Goal: Task Accomplishment & Management: Manage account settings

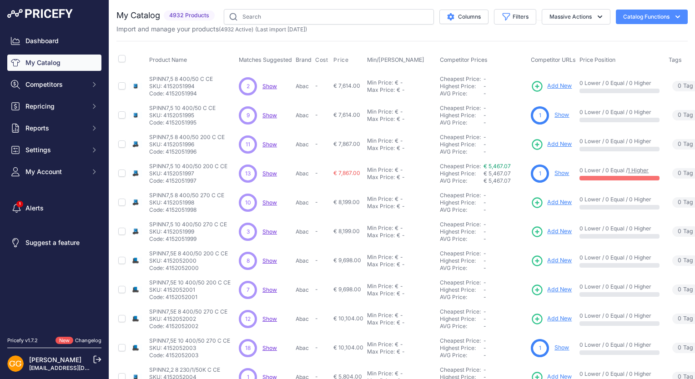
click at [270, 85] on span "Show" at bounding box center [269, 86] width 15 height 7
click at [271, 116] on span "Show" at bounding box center [269, 115] width 15 height 7
click at [272, 142] on span "Show" at bounding box center [269, 144] width 15 height 7
click at [271, 171] on span "Show" at bounding box center [269, 173] width 15 height 7
click at [270, 199] on span "Show" at bounding box center [269, 202] width 15 height 7
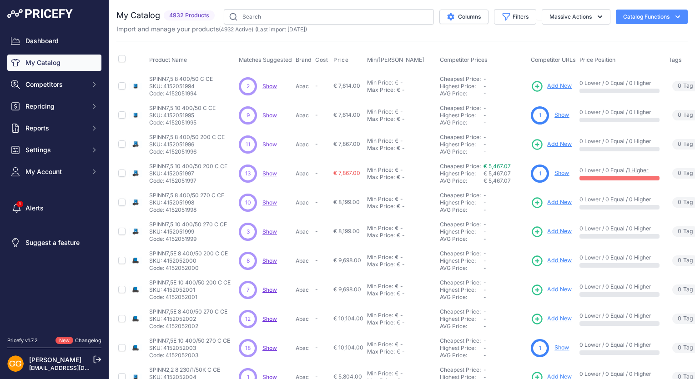
click at [267, 228] on span "Show" at bounding box center [269, 231] width 15 height 7
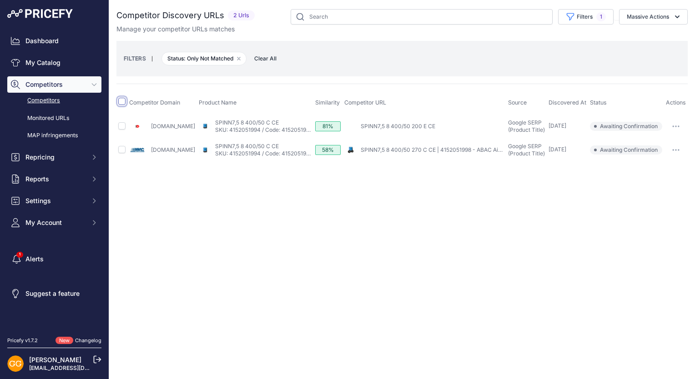
click at [122, 102] on input "checkbox" at bounding box center [121, 101] width 7 height 7
checkbox input "true"
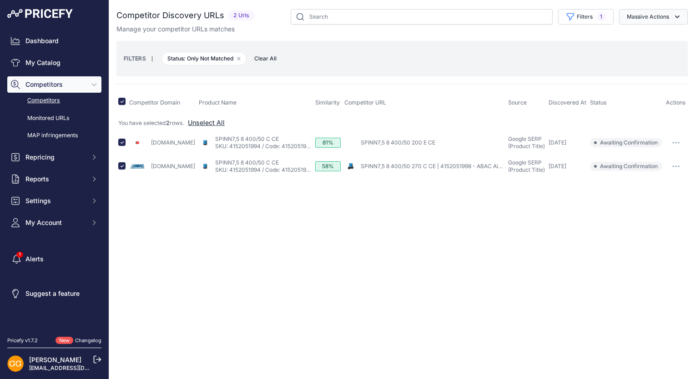
click at [670, 15] on button "Massive Actions" at bounding box center [653, 16] width 69 height 15
click at [654, 32] on button "Confirm Match" at bounding box center [651, 38] width 73 height 16
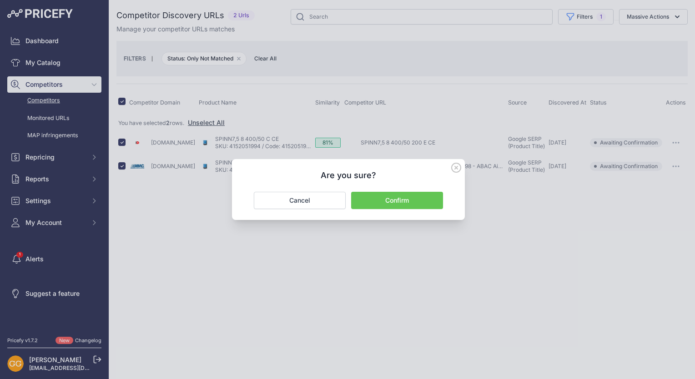
click at [410, 201] on button "Confirm" at bounding box center [397, 200] width 92 height 17
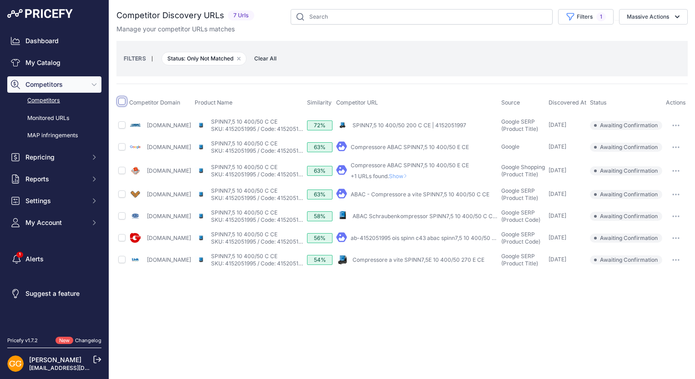
click at [123, 101] on input "checkbox" at bounding box center [121, 101] width 7 height 7
checkbox input "true"
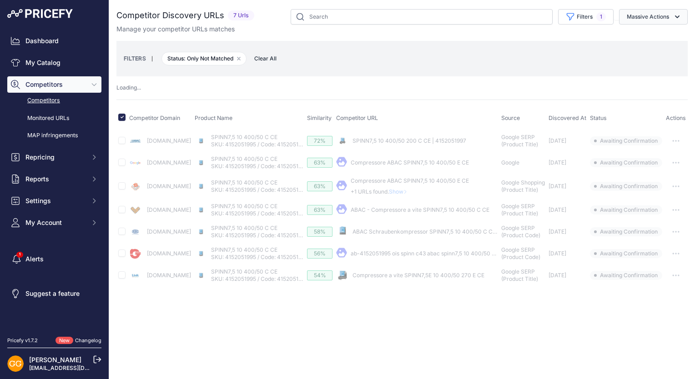
click at [651, 16] on button "Massive Actions" at bounding box center [653, 16] width 69 height 15
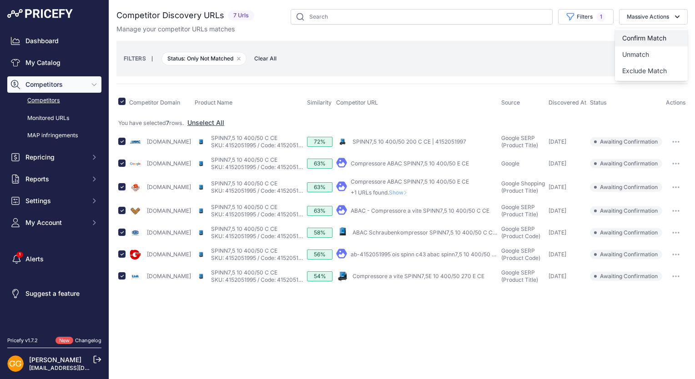
click at [653, 33] on button "Confirm Match" at bounding box center [651, 38] width 73 height 16
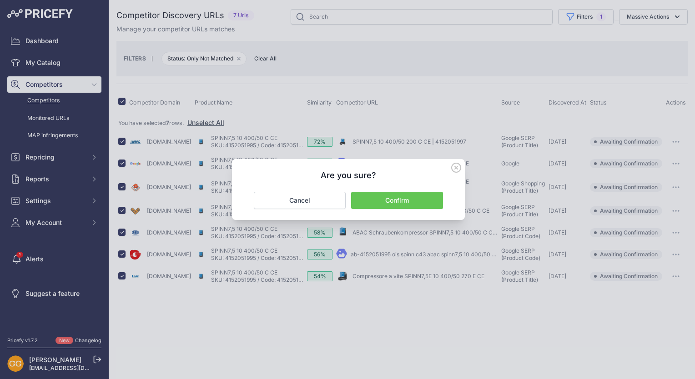
click at [418, 202] on button "Confirm" at bounding box center [397, 200] width 92 height 17
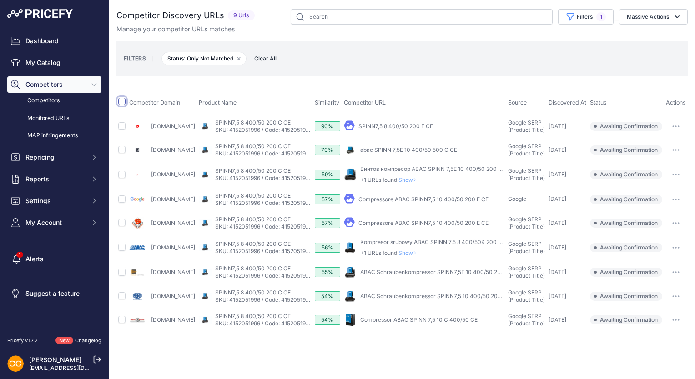
click at [121, 103] on input "checkbox" at bounding box center [121, 101] width 7 height 7
checkbox input "true"
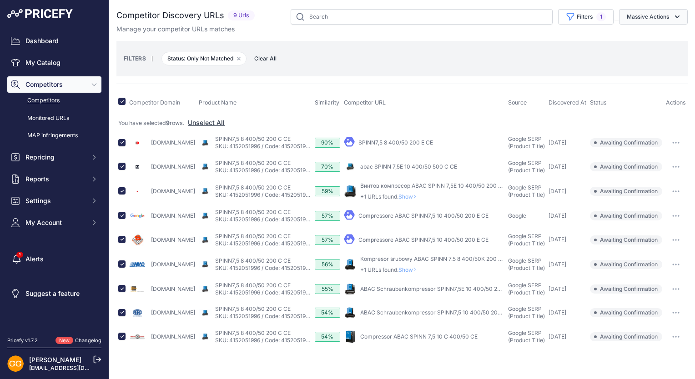
click at [670, 16] on button "Massive Actions" at bounding box center [653, 16] width 69 height 15
click at [664, 35] on span "Confirm Match" at bounding box center [644, 38] width 44 height 8
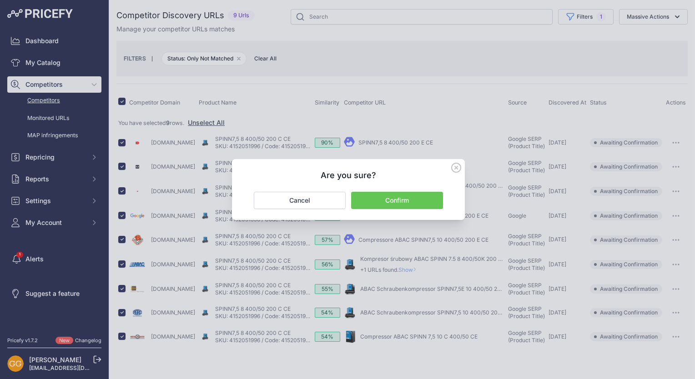
click at [415, 201] on button "Confirm" at bounding box center [397, 200] width 92 height 17
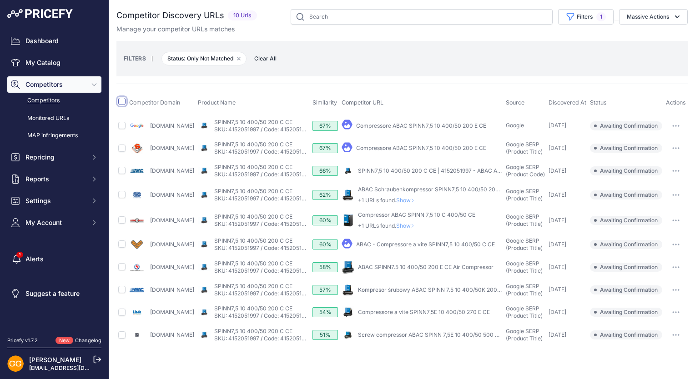
click at [120, 100] on input "checkbox" at bounding box center [121, 101] width 7 height 7
checkbox input "true"
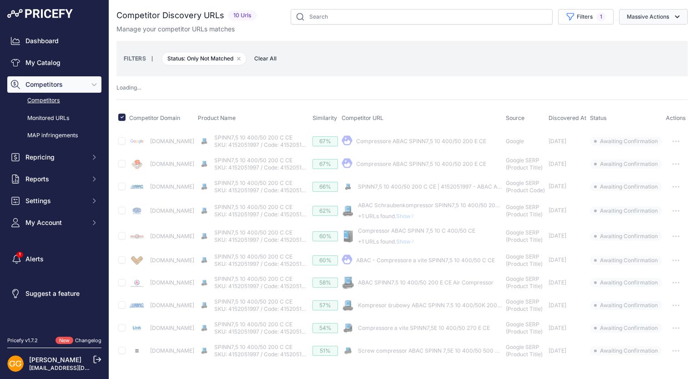
click at [664, 13] on button "Massive Actions" at bounding box center [653, 16] width 69 height 15
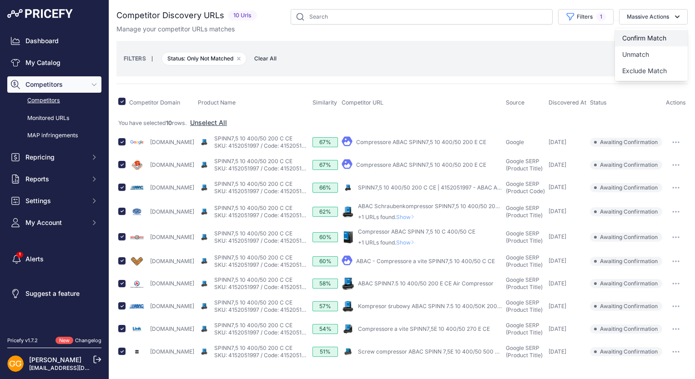
click at [653, 33] on button "Confirm Match" at bounding box center [651, 38] width 73 height 16
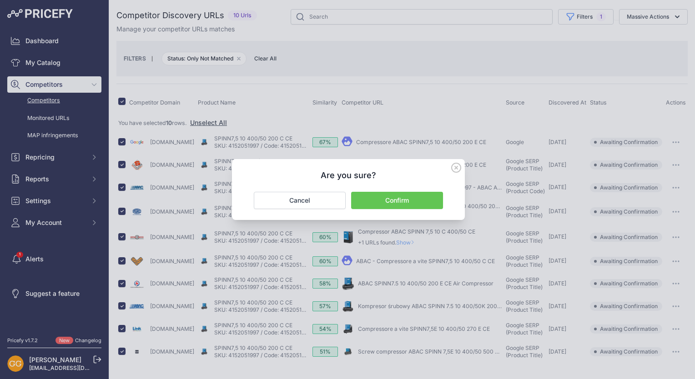
click at [407, 194] on button "Confirm" at bounding box center [397, 200] width 92 height 17
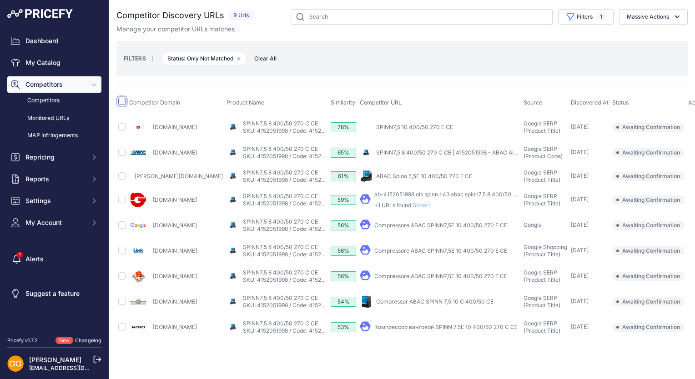
click at [121, 102] on input "checkbox" at bounding box center [121, 101] width 7 height 7
checkbox input "true"
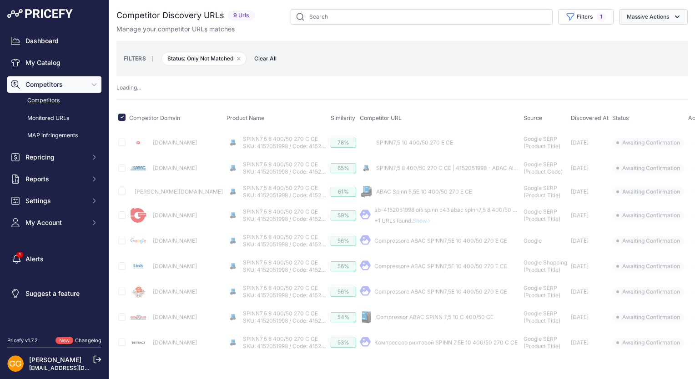
click at [666, 20] on button "Massive Actions" at bounding box center [653, 16] width 69 height 15
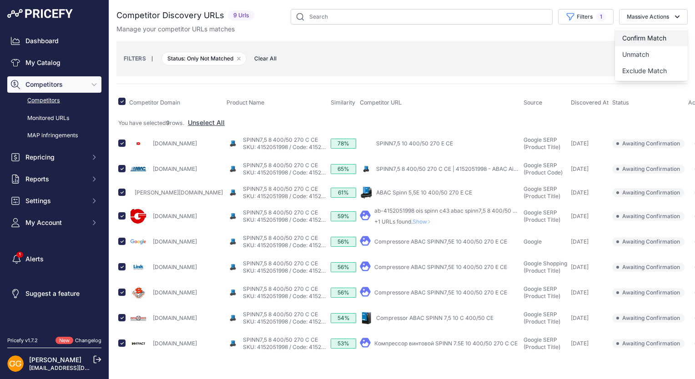
click at [660, 33] on button "Confirm Match" at bounding box center [651, 38] width 73 height 16
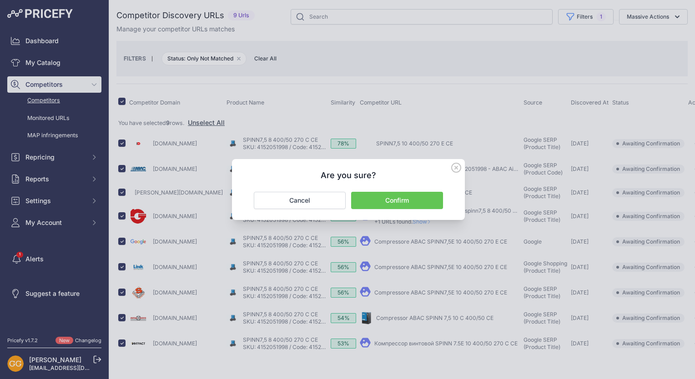
click at [380, 203] on button "Confirm" at bounding box center [397, 200] width 92 height 17
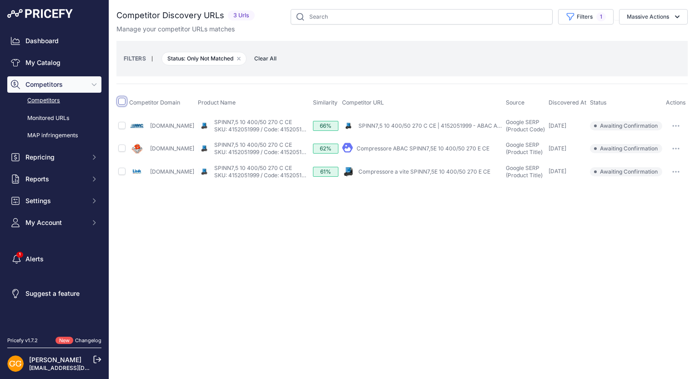
click at [121, 101] on input "checkbox" at bounding box center [121, 101] width 7 height 7
checkbox input "true"
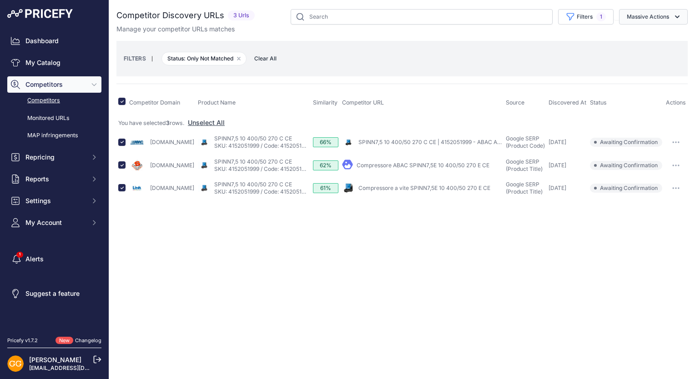
click at [677, 14] on icon "button" at bounding box center [677, 16] width 9 height 9
click at [640, 38] on span "Confirm Match" at bounding box center [644, 38] width 44 height 8
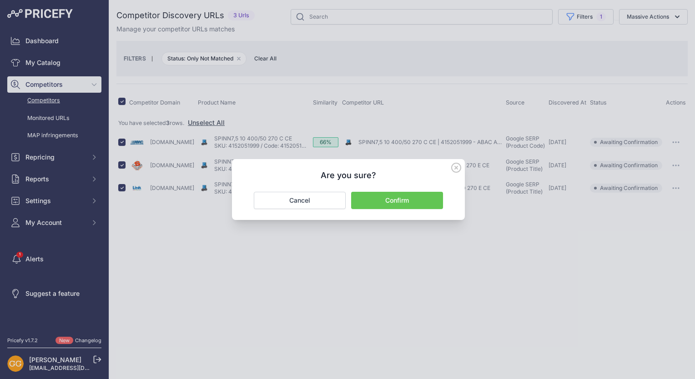
click at [420, 200] on button "Confirm" at bounding box center [397, 200] width 92 height 17
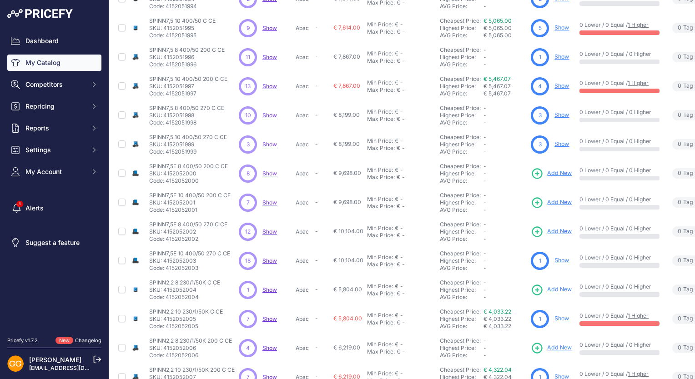
scroll to position [91, 0]
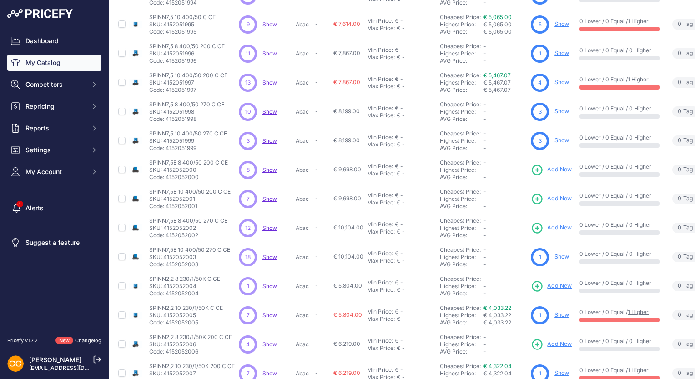
click at [272, 172] on span "Show" at bounding box center [269, 169] width 15 height 7
click at [270, 196] on span "Show" at bounding box center [269, 199] width 15 height 7
click at [271, 227] on span "Show" at bounding box center [269, 228] width 15 height 7
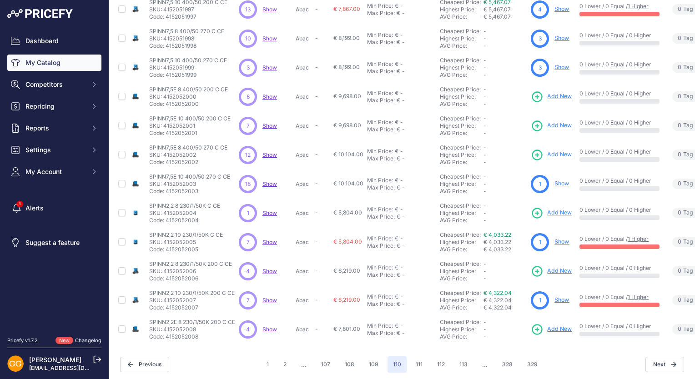
scroll to position [173, 0]
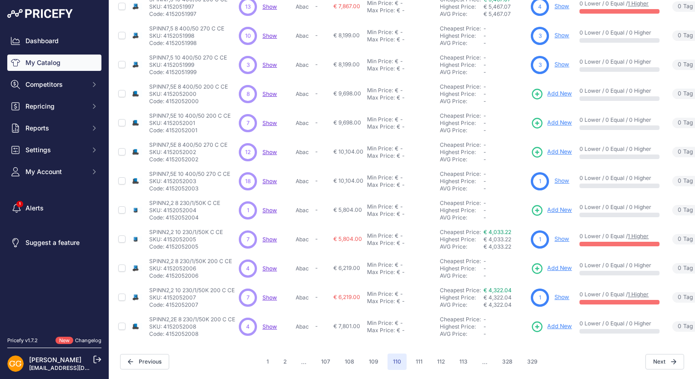
click at [272, 178] on span "Show" at bounding box center [269, 181] width 15 height 7
click at [267, 236] on span "Show" at bounding box center [269, 239] width 15 height 7
click at [273, 265] on span "Show" at bounding box center [269, 268] width 15 height 7
click at [269, 294] on span "Show" at bounding box center [269, 297] width 15 height 7
click at [268, 323] on span "Show" at bounding box center [269, 326] width 15 height 7
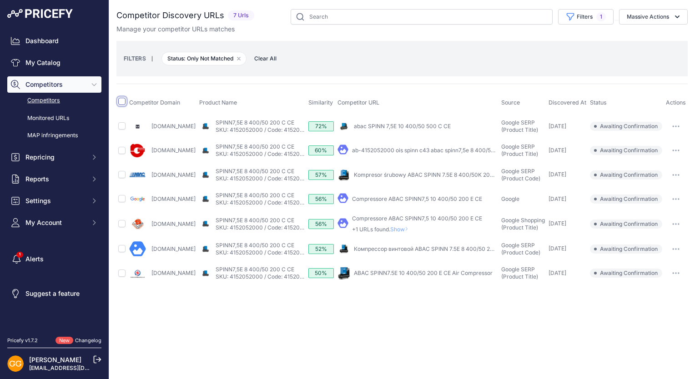
click at [121, 101] on input "checkbox" at bounding box center [121, 101] width 7 height 7
checkbox input "true"
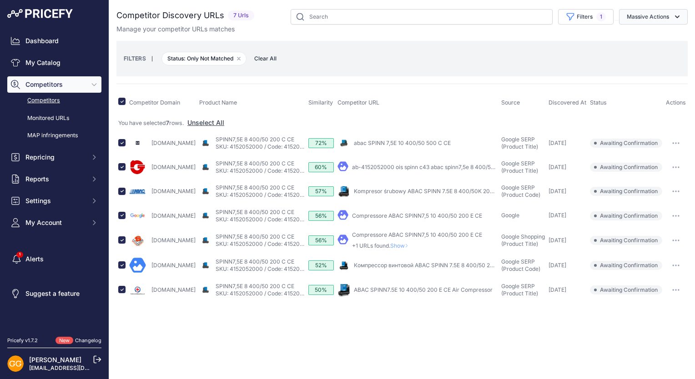
click at [666, 17] on button "Massive Actions" at bounding box center [653, 16] width 69 height 15
click at [648, 34] on span "Confirm Match" at bounding box center [644, 38] width 44 height 8
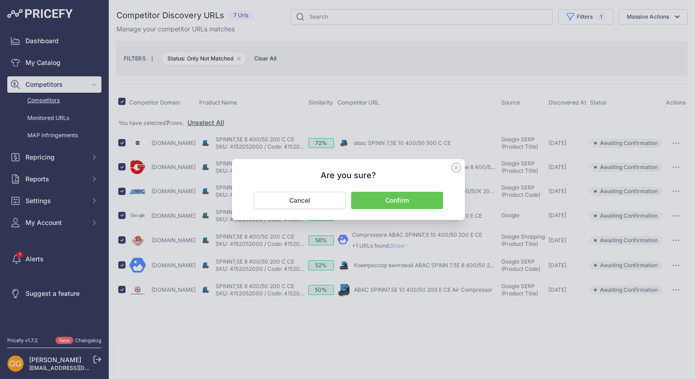
click at [403, 202] on button "Confirm" at bounding box center [397, 200] width 92 height 17
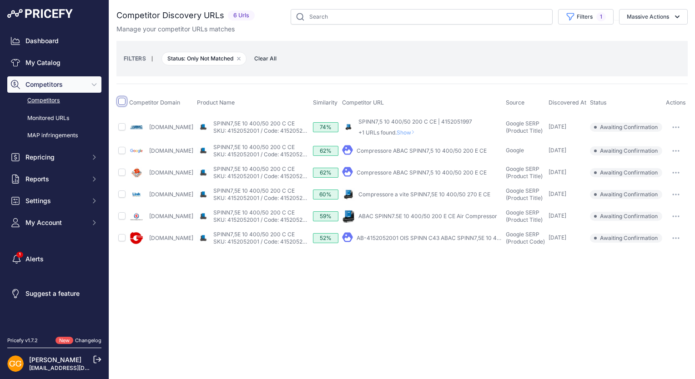
click at [122, 102] on input "checkbox" at bounding box center [121, 101] width 7 height 7
checkbox input "true"
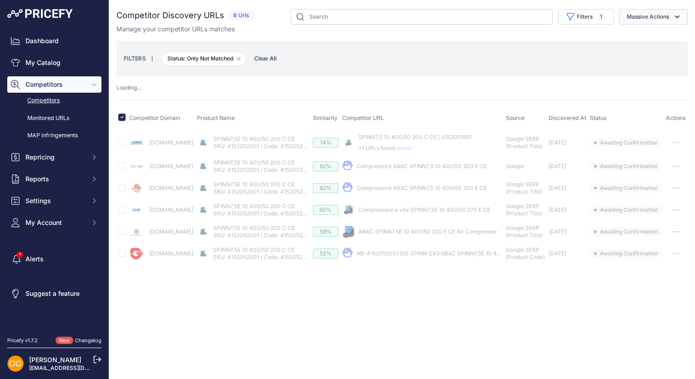
click at [668, 15] on button "Massive Actions" at bounding box center [653, 16] width 69 height 15
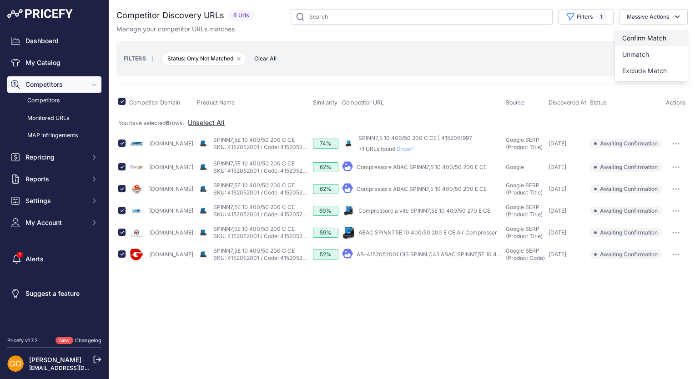
click at [663, 34] on span "Confirm Match" at bounding box center [644, 38] width 44 height 8
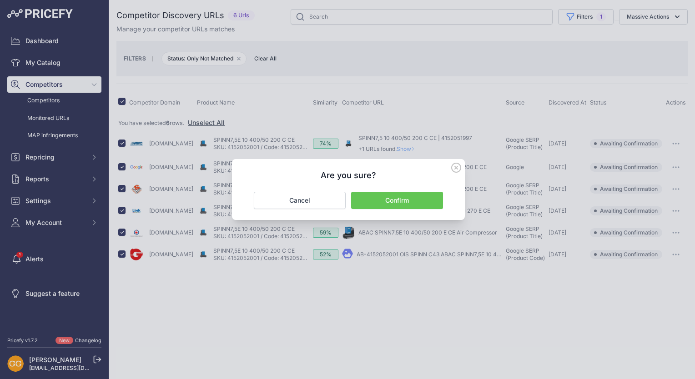
click at [416, 199] on button "Confirm" at bounding box center [397, 200] width 92 height 17
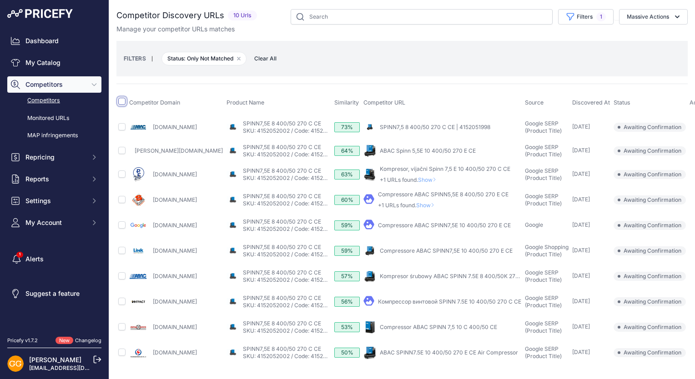
click at [122, 101] on input "checkbox" at bounding box center [121, 101] width 7 height 7
checkbox input "true"
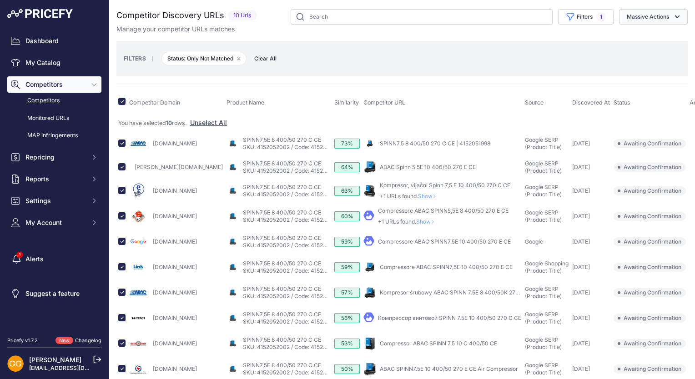
click at [660, 14] on button "Massive Actions" at bounding box center [653, 16] width 69 height 15
click at [665, 33] on button "Confirm Match" at bounding box center [651, 38] width 73 height 16
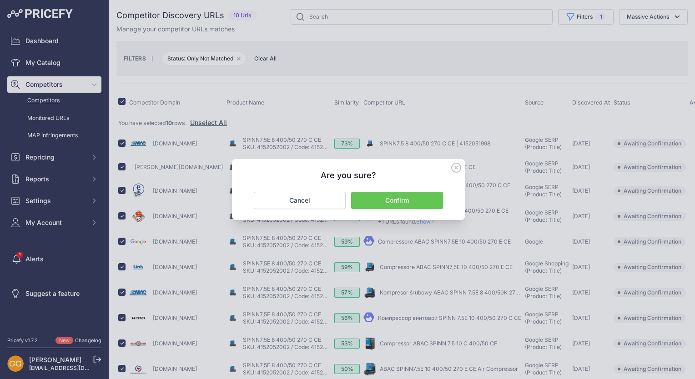
click at [424, 199] on button "Confirm" at bounding box center [397, 200] width 92 height 17
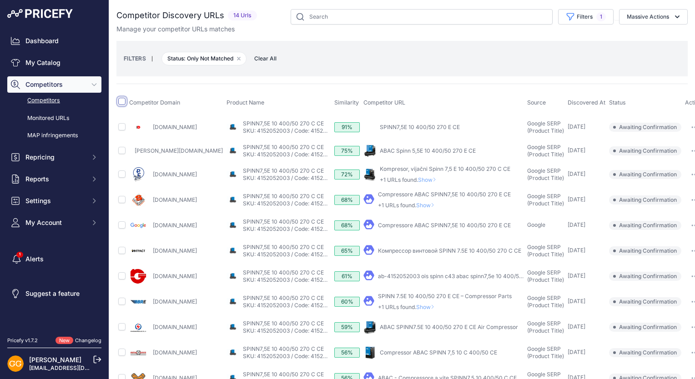
click at [120, 103] on input "checkbox" at bounding box center [121, 101] width 7 height 7
checkbox input "true"
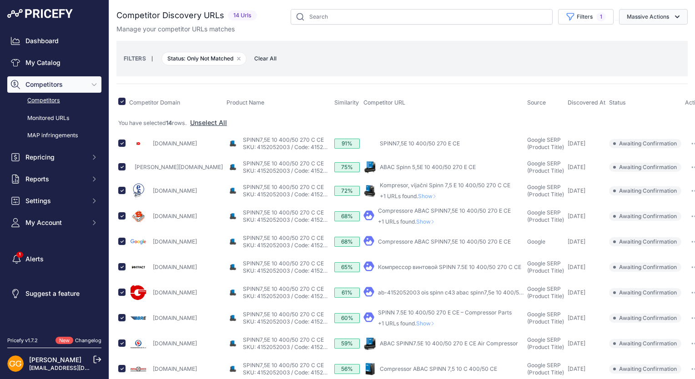
click at [660, 12] on button "Massive Actions" at bounding box center [653, 16] width 69 height 15
click at [657, 34] on button "Confirm Match" at bounding box center [651, 38] width 73 height 16
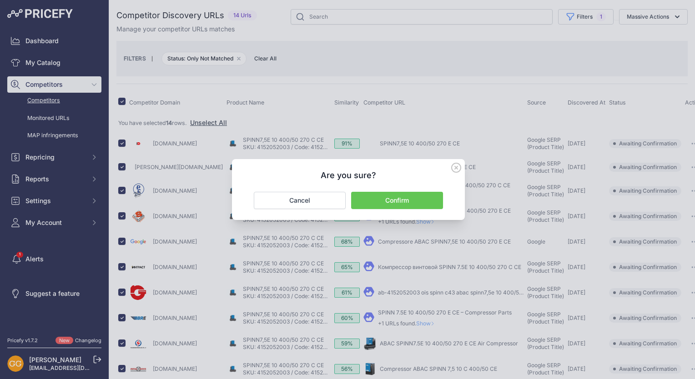
click at [410, 201] on button "Confirm" at bounding box center [397, 200] width 92 height 17
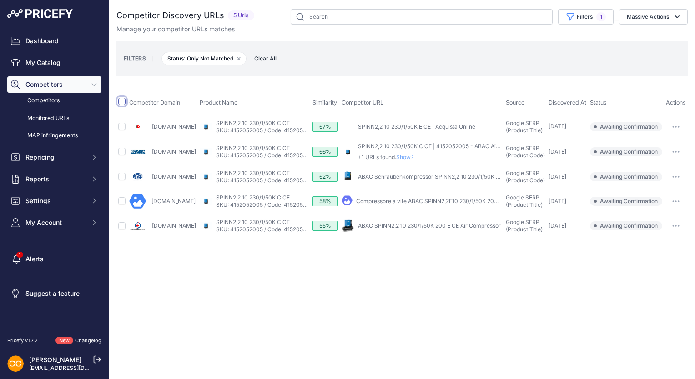
click at [123, 99] on input "checkbox" at bounding box center [121, 101] width 7 height 7
checkbox input "true"
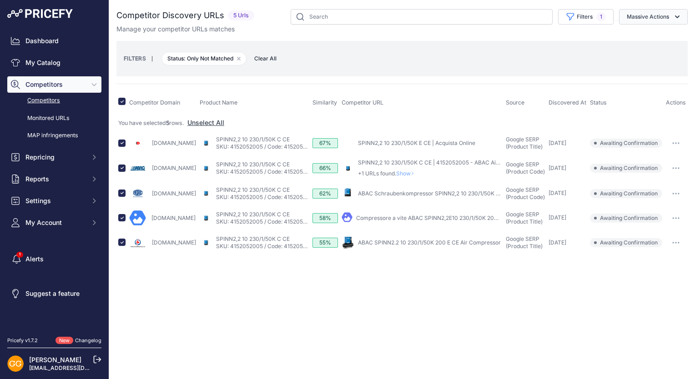
click at [653, 18] on button "Massive Actions" at bounding box center [653, 16] width 69 height 15
click at [651, 37] on span "Confirm Match" at bounding box center [644, 38] width 44 height 8
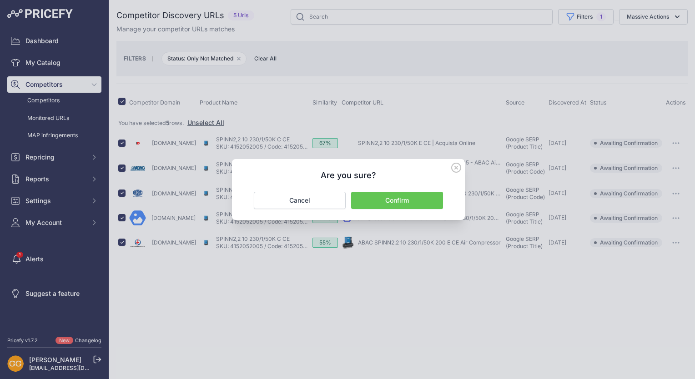
click at [416, 193] on button "Confirm" at bounding box center [397, 200] width 92 height 17
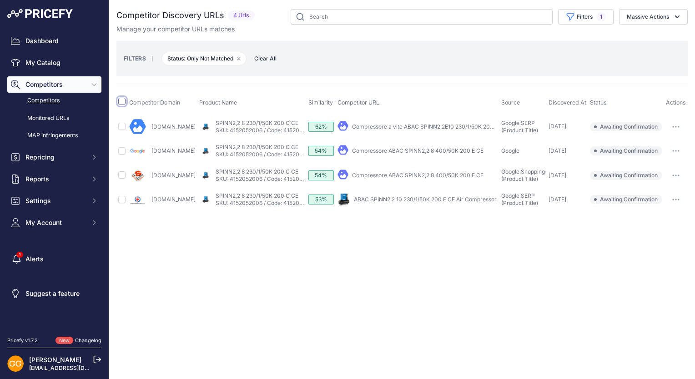
click at [119, 99] on input "checkbox" at bounding box center [121, 101] width 7 height 7
checkbox input "true"
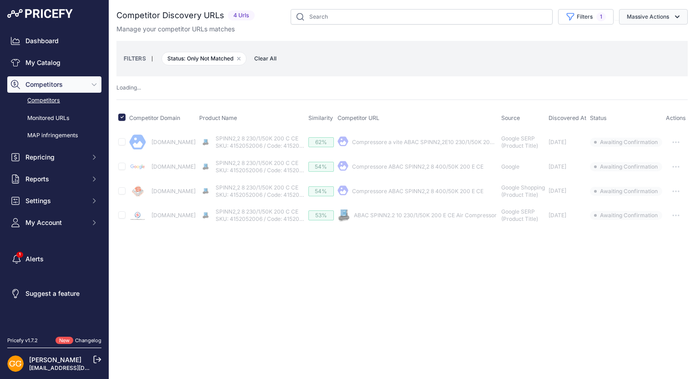
click at [663, 14] on button "Massive Actions" at bounding box center [653, 16] width 69 height 15
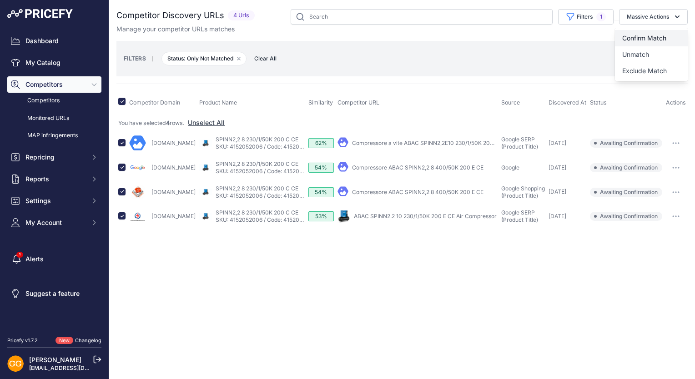
click at [649, 34] on span "Confirm Match" at bounding box center [644, 38] width 44 height 8
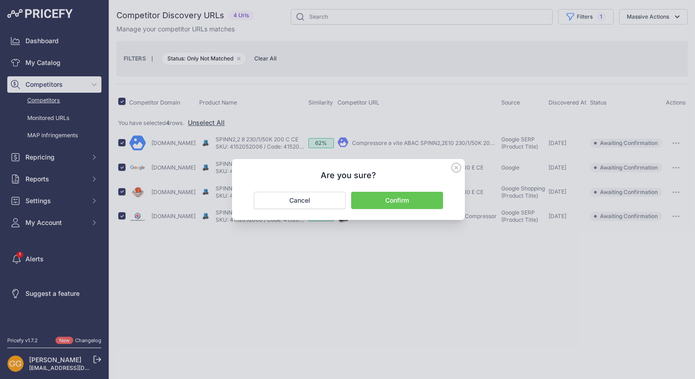
click at [411, 203] on button "Confirm" at bounding box center [397, 200] width 92 height 17
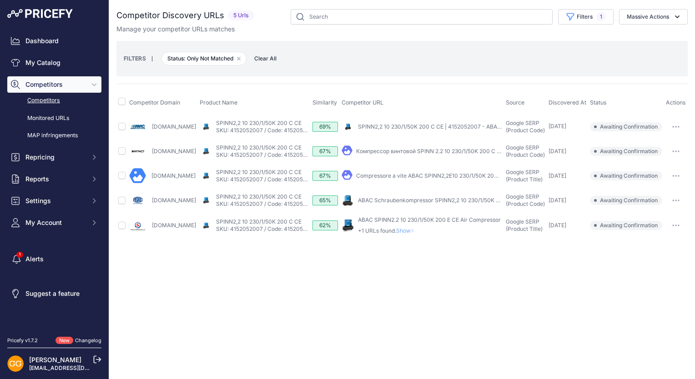
click at [121, 105] on span at bounding box center [121, 103] width 7 height 7
click at [120, 100] on input "checkbox" at bounding box center [121, 101] width 7 height 7
checkbox input "true"
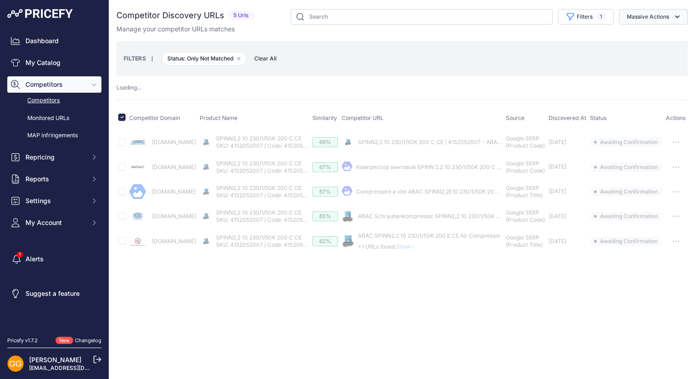
click at [675, 14] on icon "button" at bounding box center [677, 16] width 9 height 9
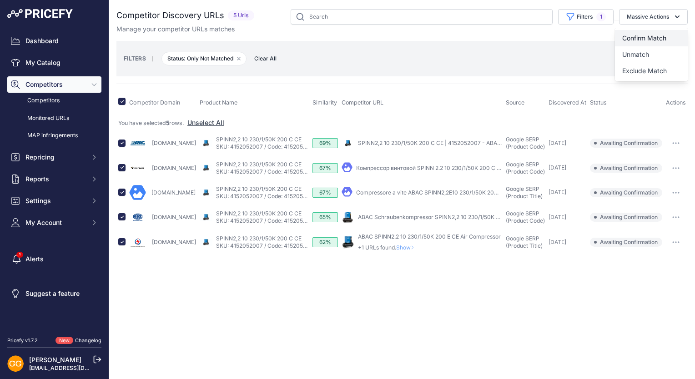
click at [660, 37] on span "Confirm Match" at bounding box center [644, 38] width 44 height 8
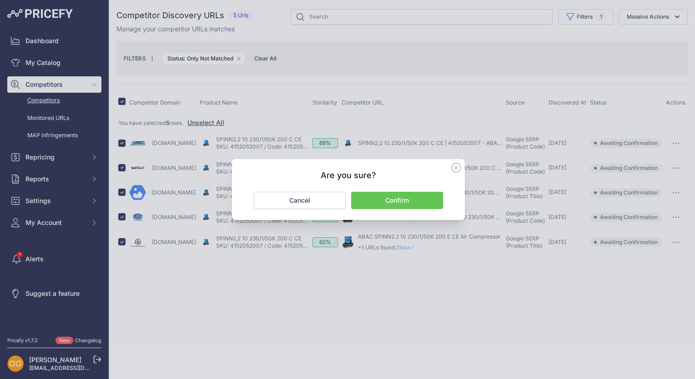
click at [423, 197] on button "Confirm" at bounding box center [397, 200] width 92 height 17
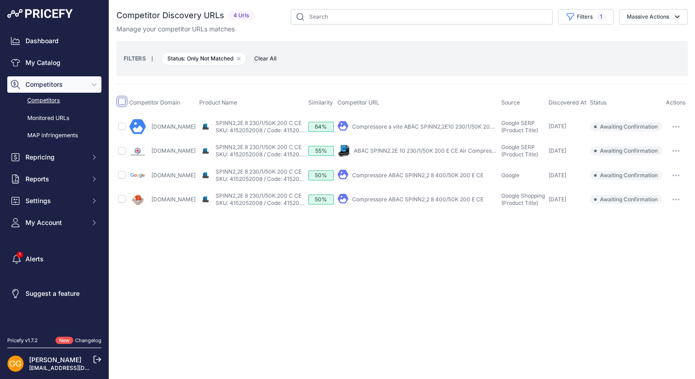
click at [123, 102] on input "checkbox" at bounding box center [121, 101] width 7 height 7
checkbox input "true"
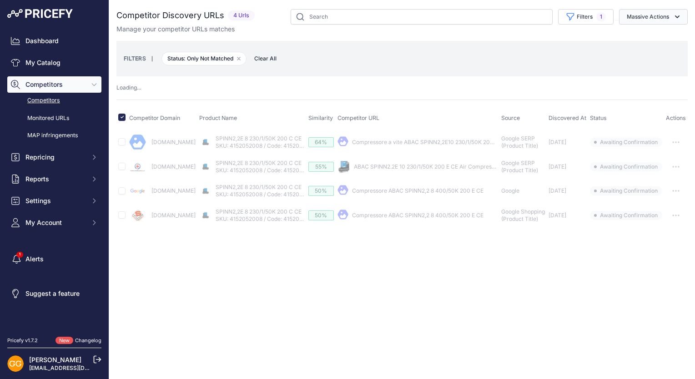
click at [645, 15] on button "Massive Actions" at bounding box center [653, 16] width 69 height 15
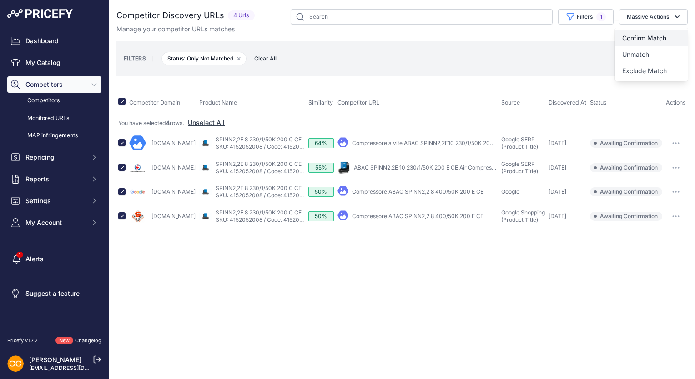
click at [650, 35] on span "Confirm Match" at bounding box center [644, 38] width 44 height 8
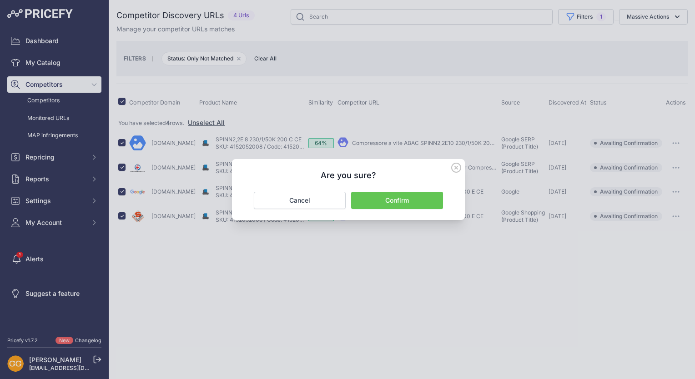
click at [423, 203] on button "Confirm" at bounding box center [397, 200] width 92 height 17
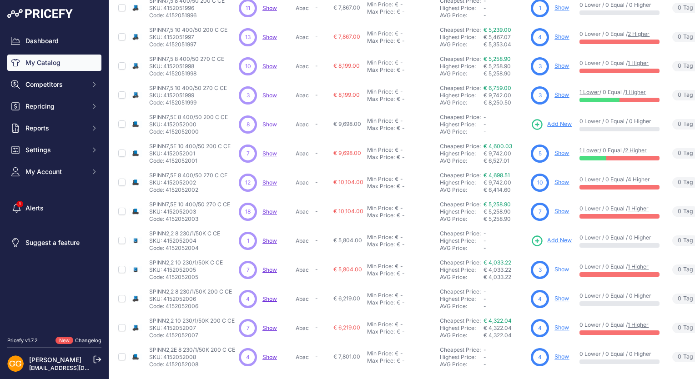
scroll to position [173, 0]
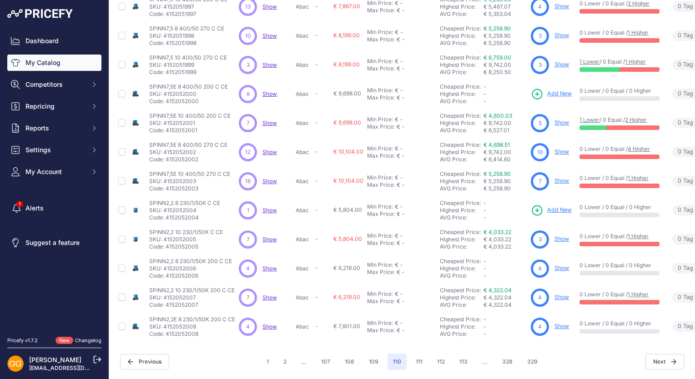
click at [269, 91] on span "Show" at bounding box center [269, 94] width 15 height 7
click at [270, 207] on span "Show" at bounding box center [269, 210] width 15 height 7
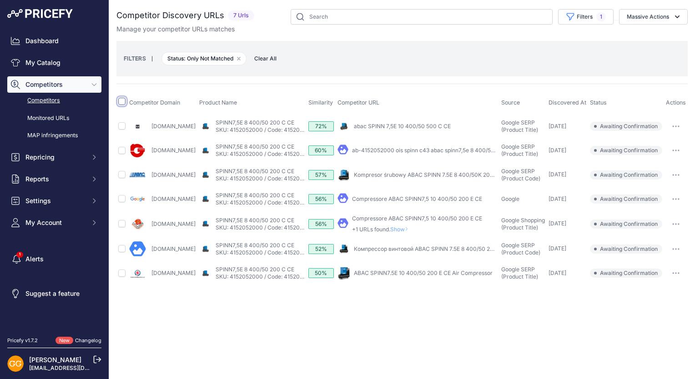
click at [120, 103] on input "checkbox" at bounding box center [121, 101] width 7 height 7
checkbox input "true"
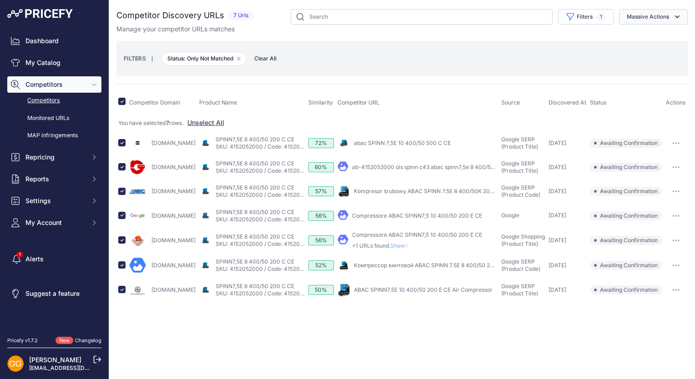
click at [667, 20] on button "Massive Actions" at bounding box center [653, 16] width 69 height 15
click at [668, 34] on button "Confirm Match" at bounding box center [651, 38] width 73 height 16
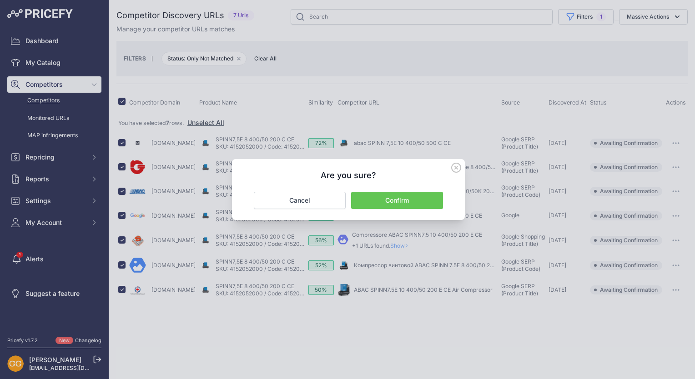
click at [404, 198] on button "Confirm" at bounding box center [397, 200] width 92 height 17
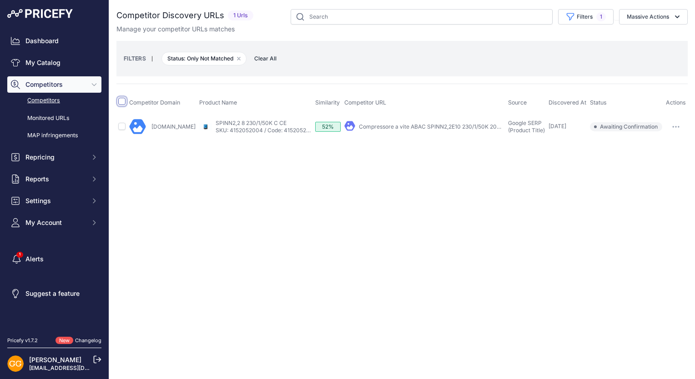
click at [120, 101] on input "checkbox" at bounding box center [121, 101] width 7 height 7
checkbox input "true"
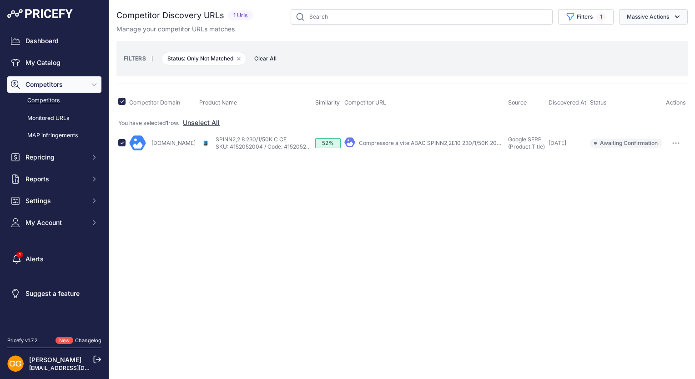
click at [648, 12] on button "Massive Actions" at bounding box center [653, 16] width 69 height 15
click at [651, 32] on button "Confirm Match" at bounding box center [651, 38] width 73 height 16
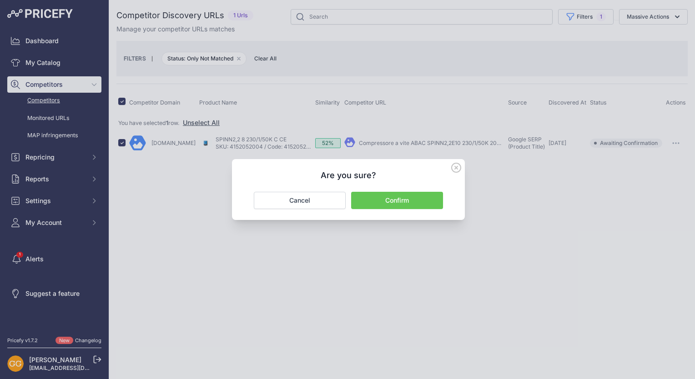
click at [425, 198] on button "Confirm" at bounding box center [397, 200] width 92 height 17
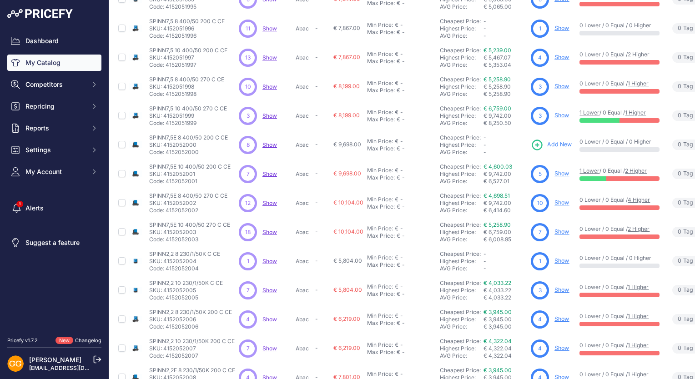
scroll to position [173, 0]
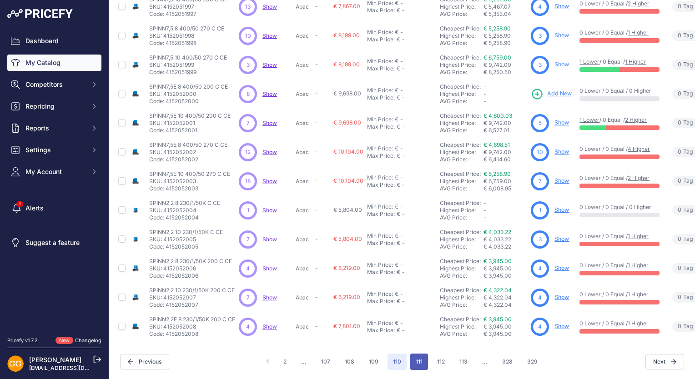
click at [411, 357] on button "111" at bounding box center [419, 362] width 18 height 16
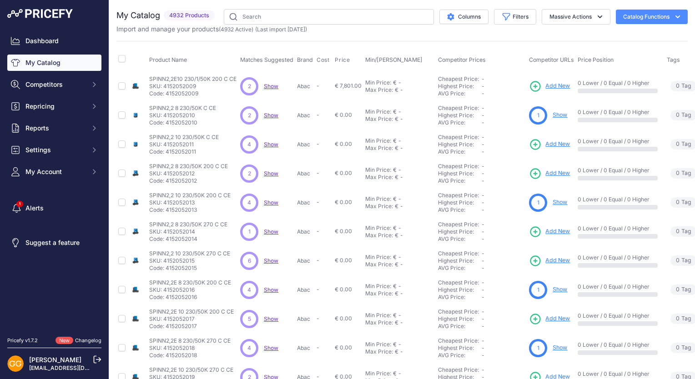
click at [270, 86] on span "Show" at bounding box center [271, 86] width 15 height 7
click at [269, 115] on span "Show" at bounding box center [271, 115] width 15 height 7
click at [270, 142] on span "Show" at bounding box center [271, 144] width 15 height 7
click at [271, 174] on span "Show" at bounding box center [271, 173] width 15 height 7
click at [271, 201] on span "Show" at bounding box center [271, 202] width 15 height 7
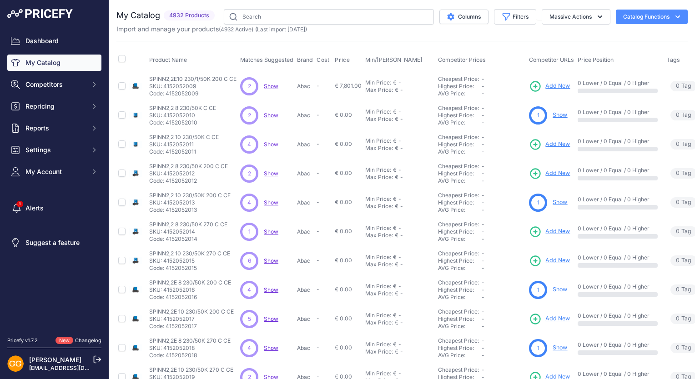
click at [271, 230] on span "Show" at bounding box center [271, 231] width 15 height 7
click at [273, 228] on span "Show" at bounding box center [271, 231] width 15 height 7
click at [271, 261] on span "Show" at bounding box center [271, 260] width 15 height 7
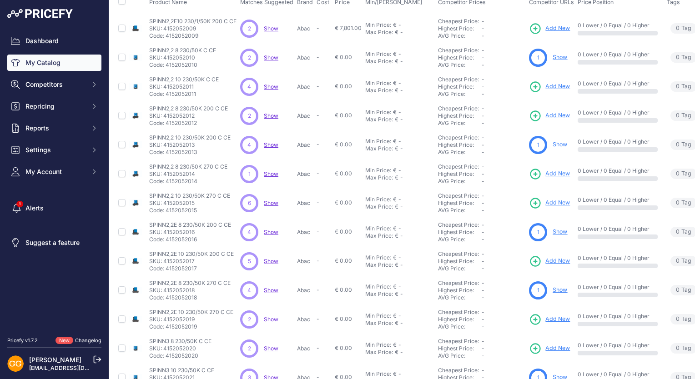
scroll to position [173, 0]
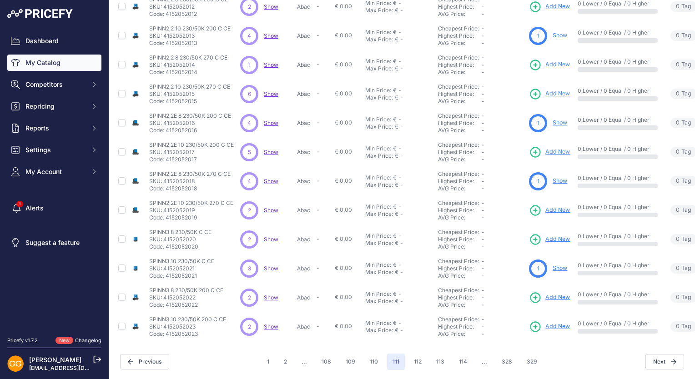
click at [267, 120] on span "Show" at bounding box center [271, 123] width 15 height 7
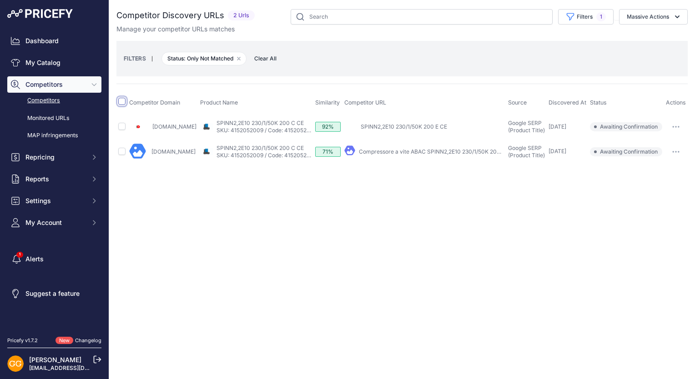
click at [120, 101] on input "checkbox" at bounding box center [121, 101] width 7 height 7
checkbox input "true"
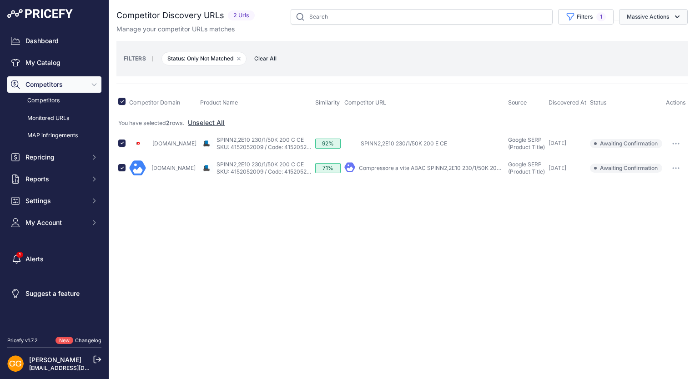
click at [675, 14] on icon "button" at bounding box center [677, 16] width 9 height 9
click at [670, 35] on button "Confirm Match" at bounding box center [651, 38] width 73 height 16
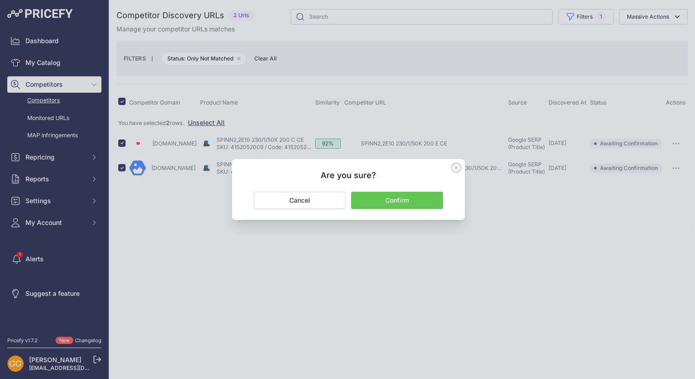
click at [418, 197] on button "Confirm" at bounding box center [397, 200] width 92 height 17
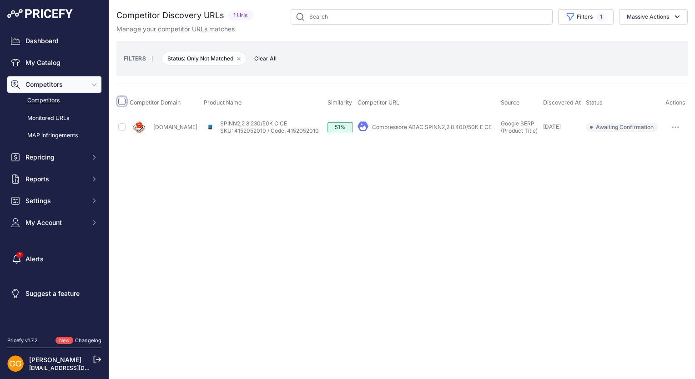
click at [120, 99] on input "checkbox" at bounding box center [121, 101] width 7 height 7
checkbox input "true"
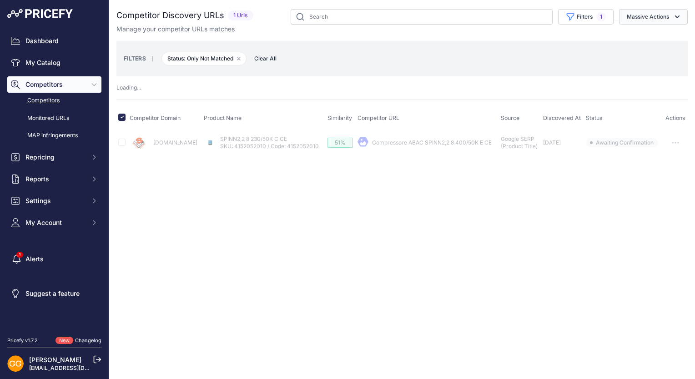
click at [664, 17] on button "Massive Actions" at bounding box center [653, 16] width 69 height 15
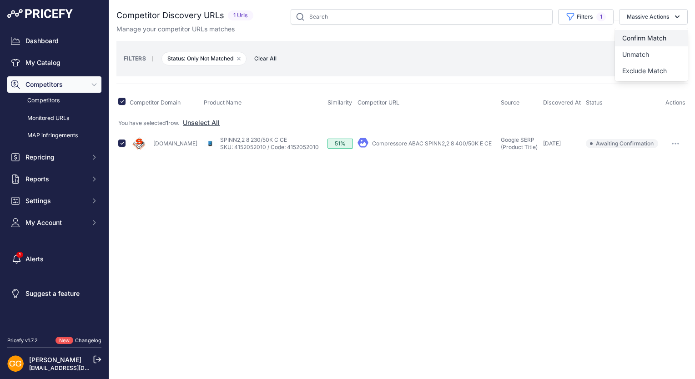
click at [659, 35] on span "Confirm Match" at bounding box center [644, 38] width 44 height 8
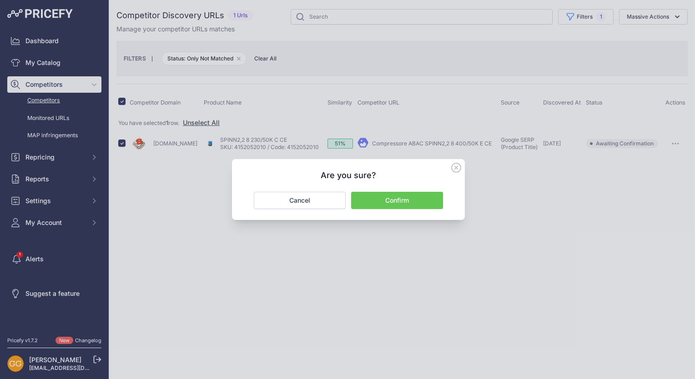
click at [424, 203] on button "Confirm" at bounding box center [397, 200] width 92 height 17
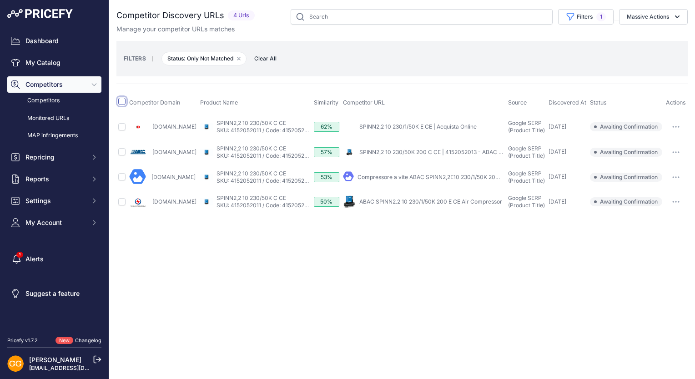
click at [122, 99] on input "checkbox" at bounding box center [121, 101] width 7 height 7
checkbox input "true"
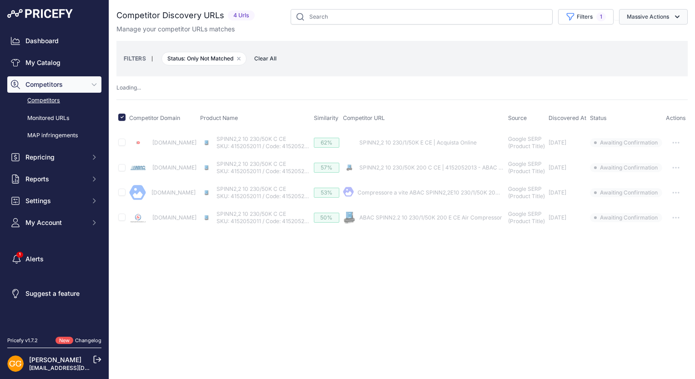
click at [663, 20] on button "Massive Actions" at bounding box center [653, 16] width 69 height 15
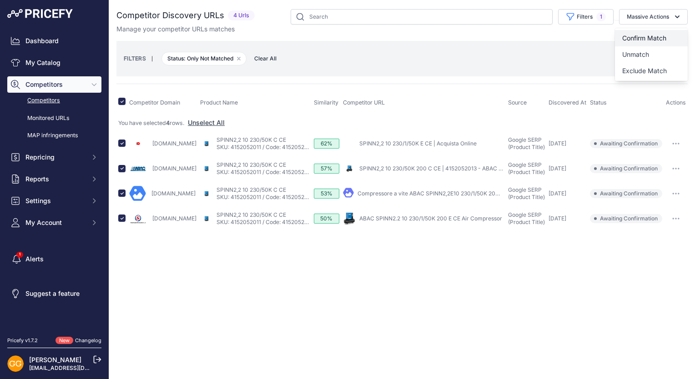
click at [657, 34] on span "Confirm Match" at bounding box center [644, 38] width 44 height 8
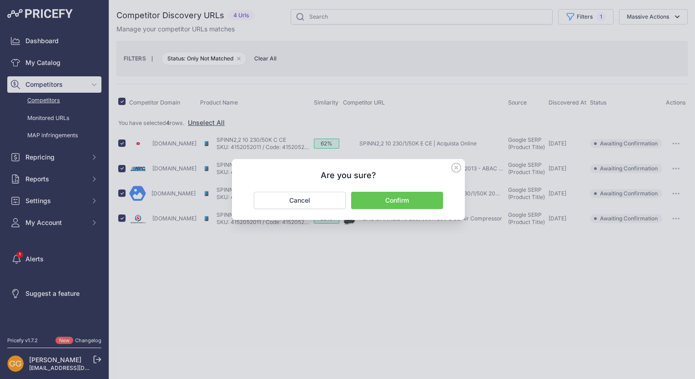
click at [402, 204] on button "Confirm" at bounding box center [397, 200] width 92 height 17
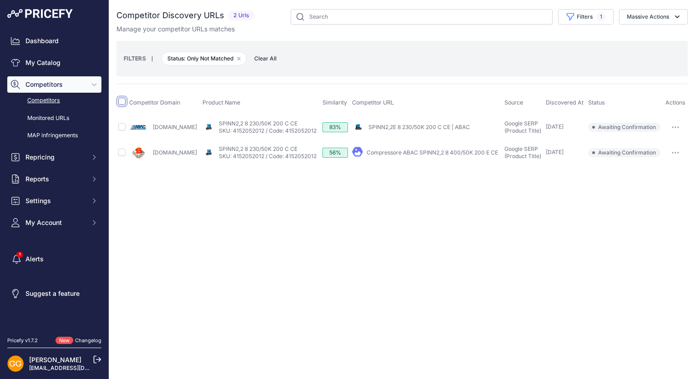
click at [120, 101] on input "checkbox" at bounding box center [121, 101] width 7 height 7
checkbox input "true"
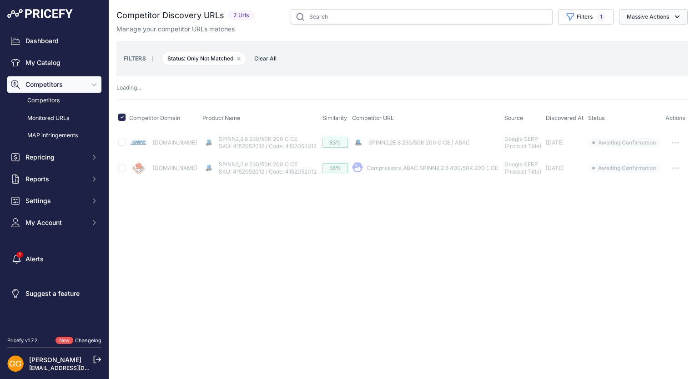
click at [659, 13] on button "Massive Actions" at bounding box center [653, 16] width 69 height 15
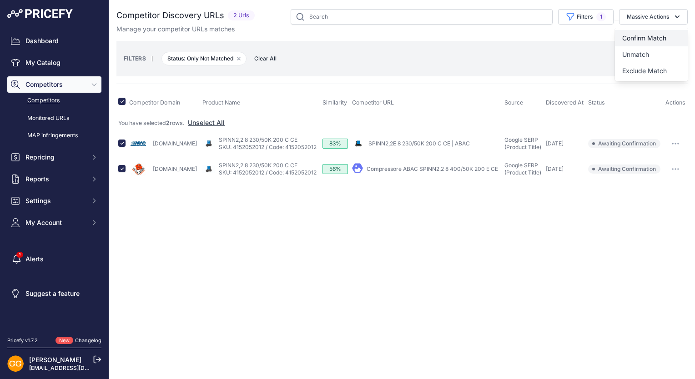
click at [666, 35] on span "Confirm Match" at bounding box center [644, 38] width 44 height 8
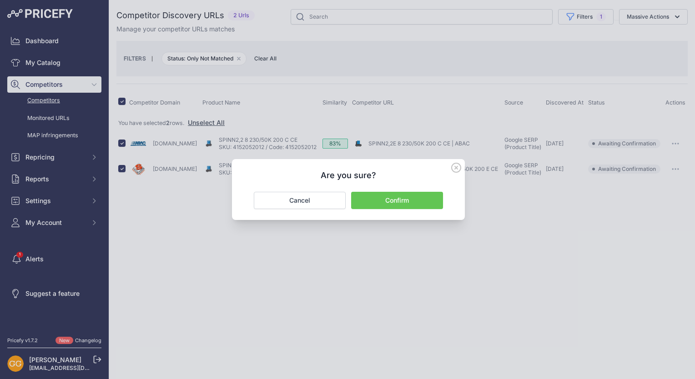
click at [422, 202] on button "Confirm" at bounding box center [397, 200] width 92 height 17
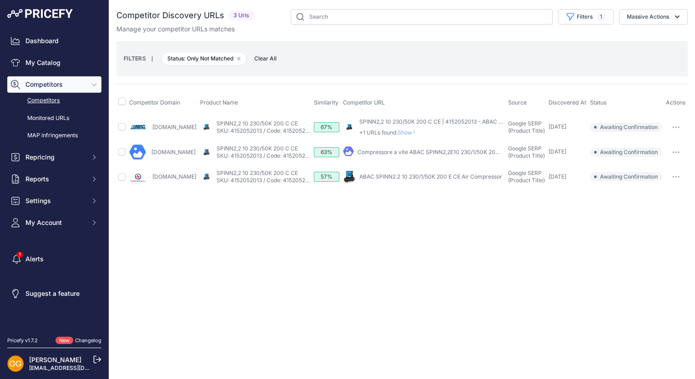
click at [118, 99] on th at bounding box center [121, 102] width 11 height 23
click at [122, 103] on input "checkbox" at bounding box center [121, 101] width 7 height 7
checkbox input "true"
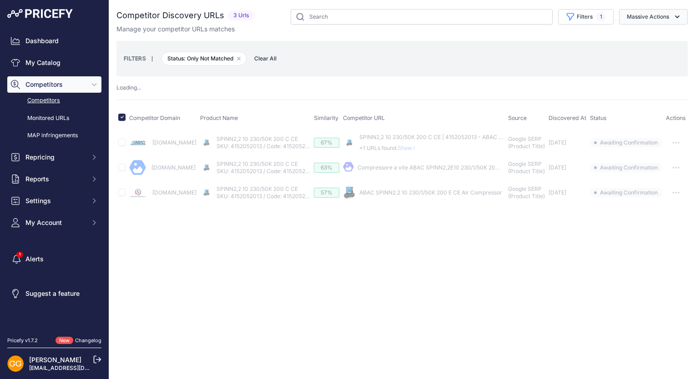
click at [643, 17] on button "Massive Actions" at bounding box center [653, 16] width 69 height 15
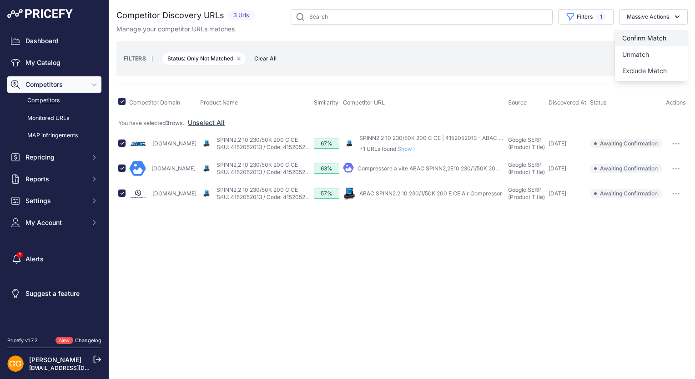
click at [653, 35] on span "Confirm Match" at bounding box center [644, 38] width 44 height 8
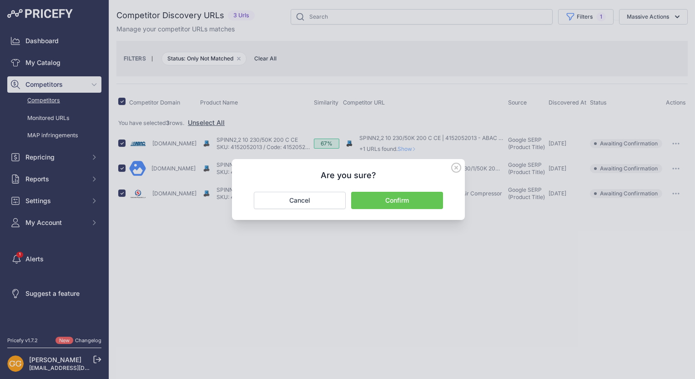
click at [422, 203] on button "Confirm" at bounding box center [397, 200] width 92 height 17
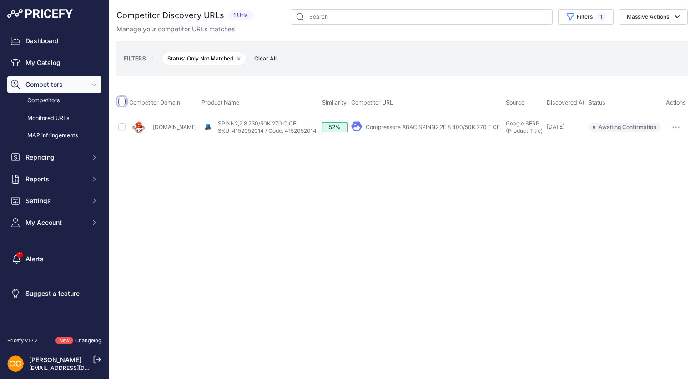
click at [120, 102] on input "checkbox" at bounding box center [121, 101] width 7 height 7
checkbox input "true"
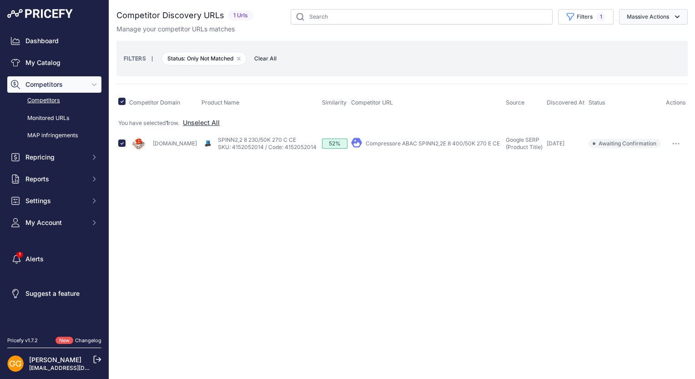
click at [637, 19] on button "Massive Actions" at bounding box center [653, 16] width 69 height 15
click at [640, 33] on button "Confirm Match" at bounding box center [651, 38] width 73 height 16
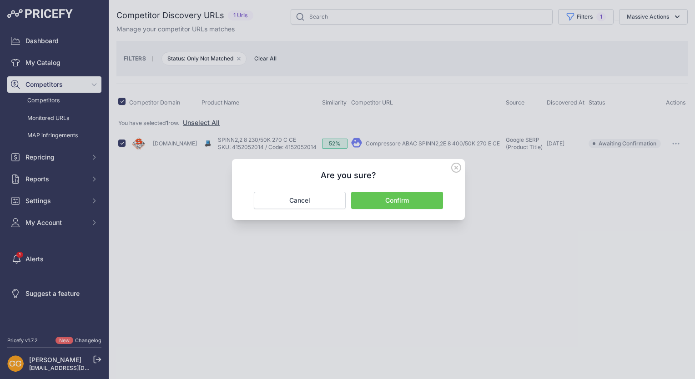
click at [433, 197] on button "Confirm" at bounding box center [397, 200] width 92 height 17
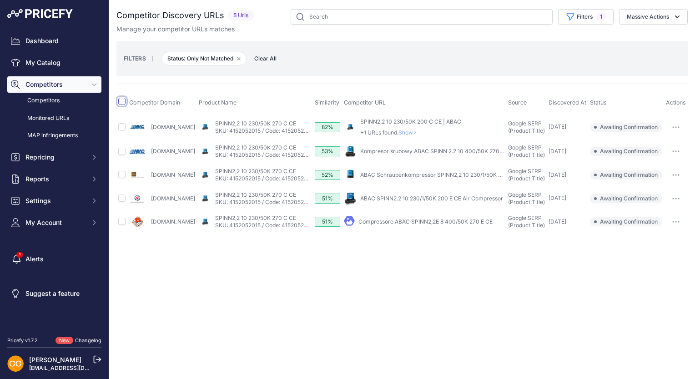
click at [121, 99] on input "checkbox" at bounding box center [121, 101] width 7 height 7
checkbox input "true"
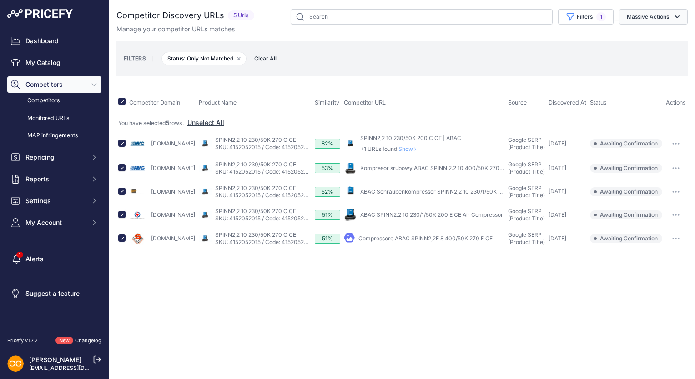
click at [665, 11] on button "Massive Actions" at bounding box center [653, 16] width 69 height 15
click at [658, 36] on span "Confirm Match" at bounding box center [644, 38] width 44 height 8
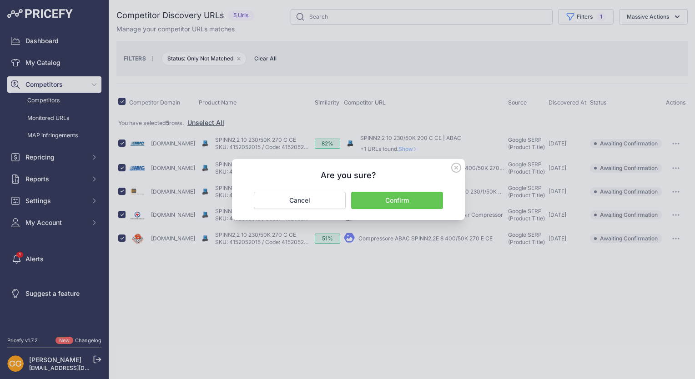
click at [392, 201] on button "Confirm" at bounding box center [397, 200] width 92 height 17
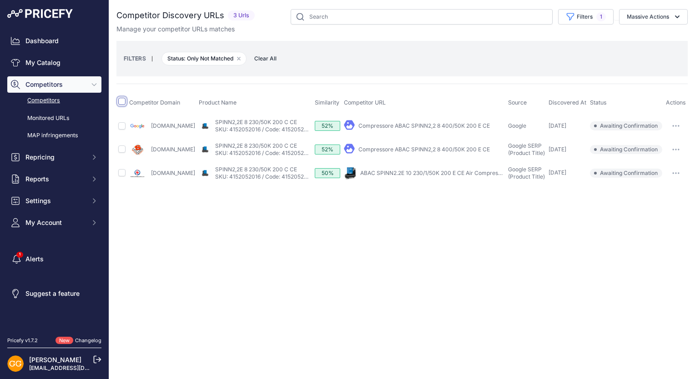
click at [121, 101] on input "checkbox" at bounding box center [121, 101] width 7 height 7
checkbox input "true"
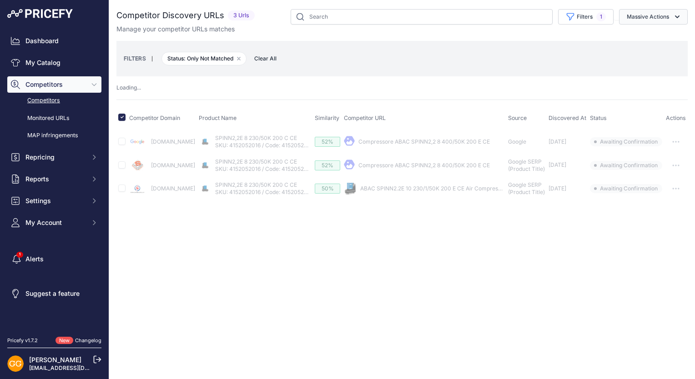
click at [648, 16] on button "Massive Actions" at bounding box center [653, 16] width 69 height 15
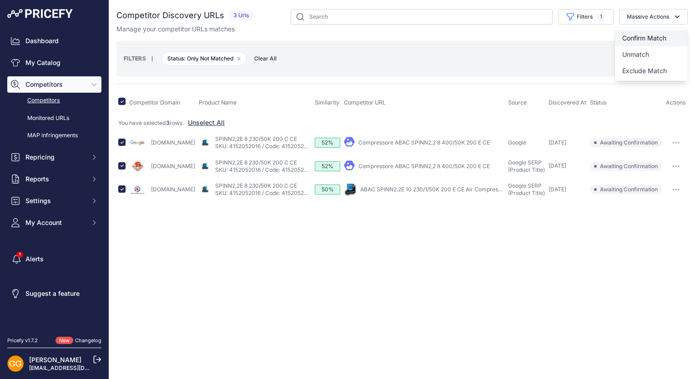
click at [660, 32] on button "Confirm Match" at bounding box center [651, 38] width 73 height 16
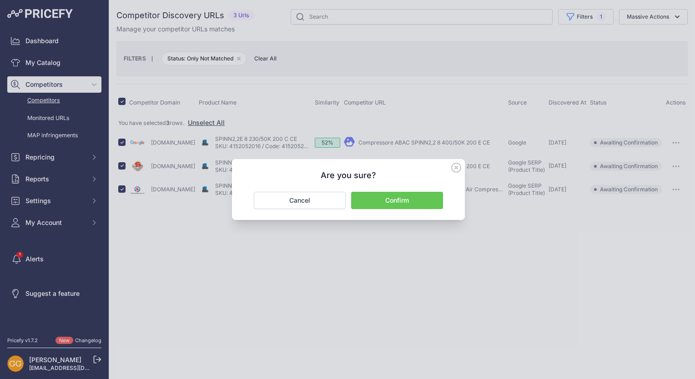
click at [425, 196] on button "Confirm" at bounding box center [397, 200] width 92 height 17
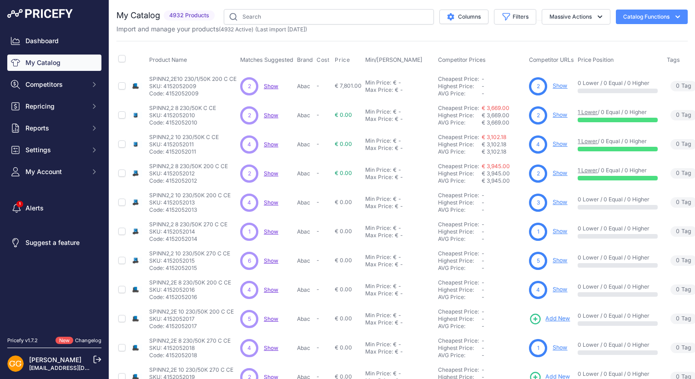
scroll to position [173, 0]
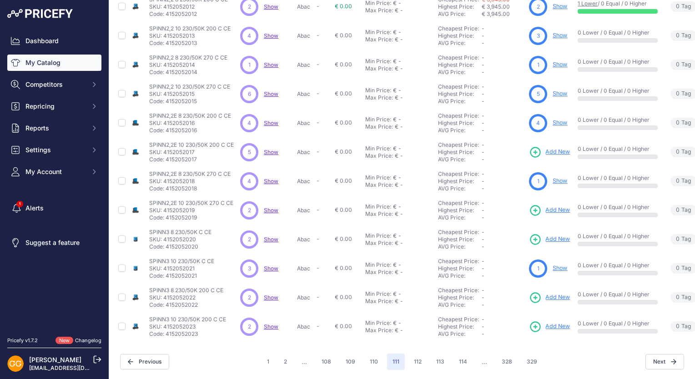
click at [276, 149] on span "Show" at bounding box center [271, 152] width 15 height 7
click at [272, 178] on span "Show" at bounding box center [271, 181] width 15 height 7
click at [271, 207] on span "Show" at bounding box center [271, 210] width 15 height 7
click at [270, 236] on span "Show" at bounding box center [271, 239] width 15 height 7
click at [270, 265] on span "Show" at bounding box center [271, 268] width 15 height 7
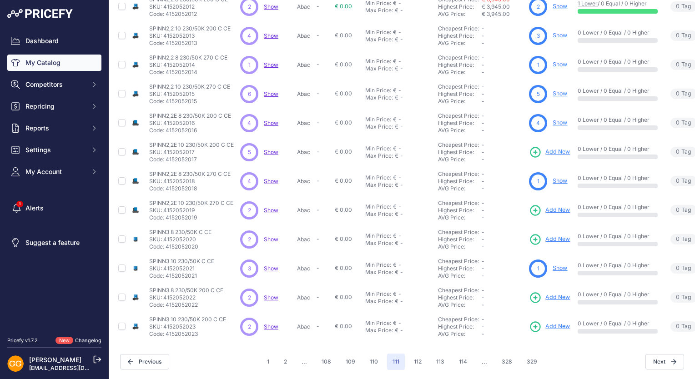
click at [268, 265] on span "Show" at bounding box center [271, 268] width 15 height 7
click at [273, 294] on span "Show" at bounding box center [271, 297] width 15 height 7
click at [274, 323] on span "Show" at bounding box center [271, 326] width 15 height 7
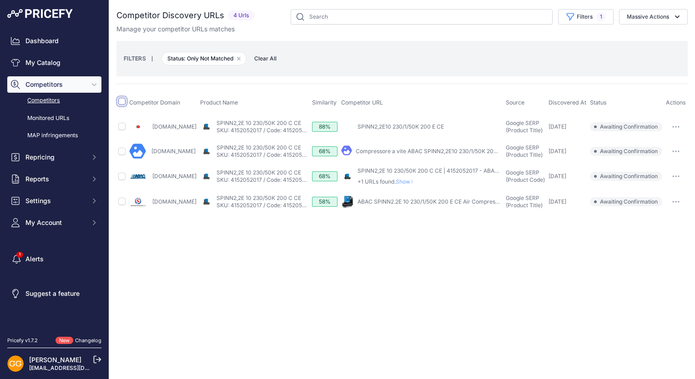
click at [121, 101] on input "checkbox" at bounding box center [121, 101] width 7 height 7
checkbox input "true"
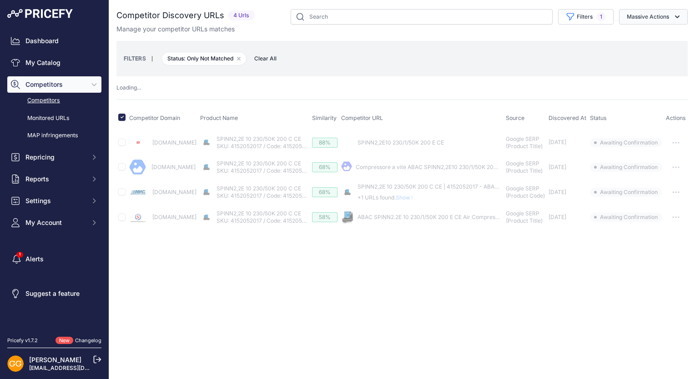
click at [676, 16] on icon "button" at bounding box center [677, 16] width 5 height 3
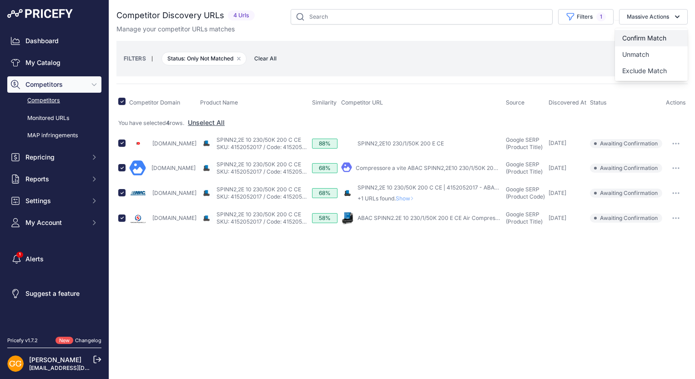
click at [661, 34] on button "Confirm Match" at bounding box center [651, 38] width 73 height 16
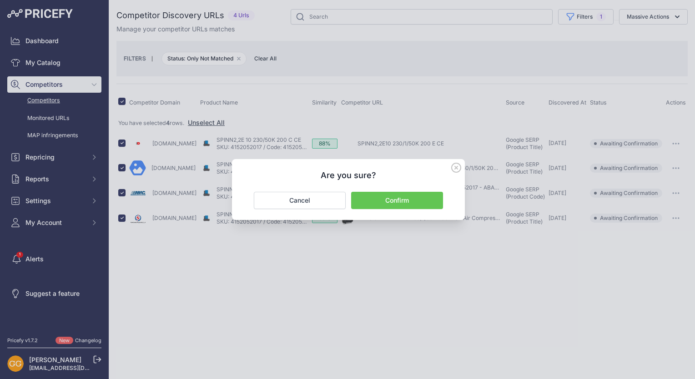
click at [430, 197] on button "Confirm" at bounding box center [397, 200] width 92 height 17
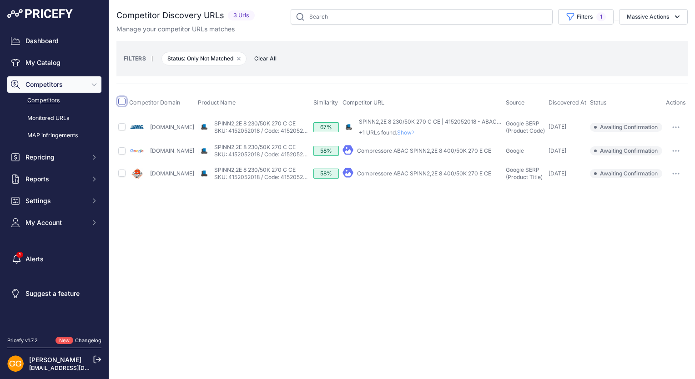
click at [120, 100] on input "checkbox" at bounding box center [121, 101] width 7 height 7
checkbox input "true"
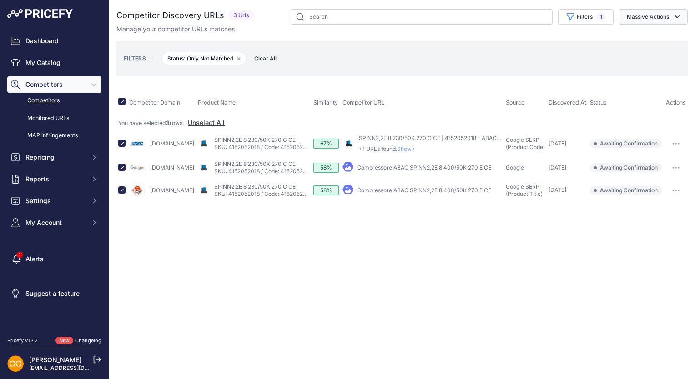
click at [643, 20] on button "Massive Actions" at bounding box center [653, 16] width 69 height 15
click at [643, 38] on span "Confirm Match" at bounding box center [644, 38] width 44 height 8
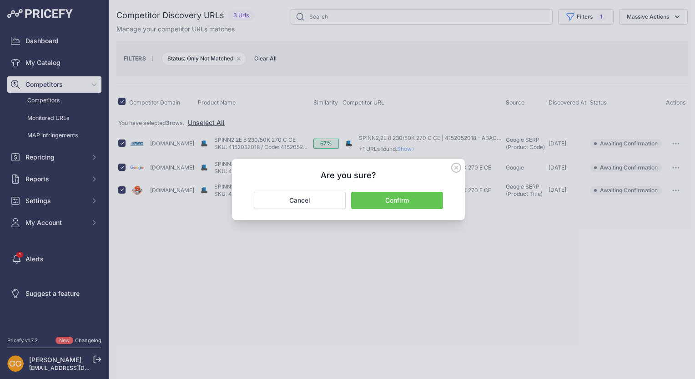
click at [418, 198] on button "Confirm" at bounding box center [397, 200] width 92 height 17
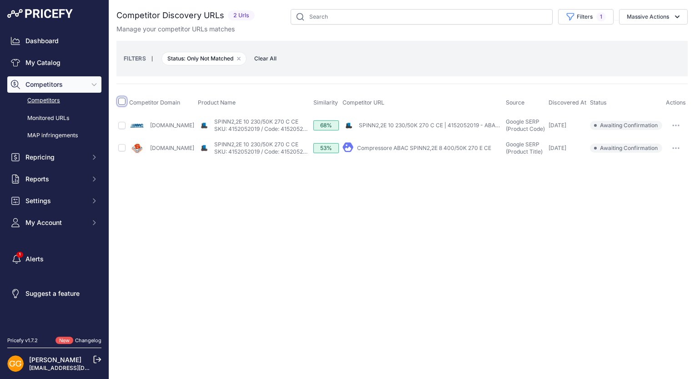
click at [123, 104] on input "checkbox" at bounding box center [121, 101] width 7 height 7
checkbox input "true"
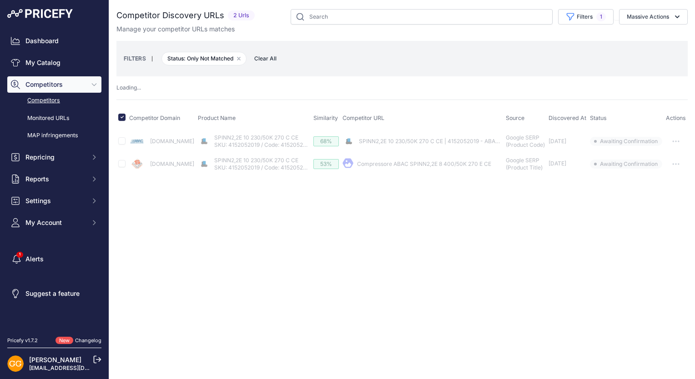
drag, startPoint x: 653, startPoint y: 13, endPoint x: 651, endPoint y: 35, distance: 22.4
click at [653, 12] on button "Massive Actions" at bounding box center [653, 16] width 69 height 15
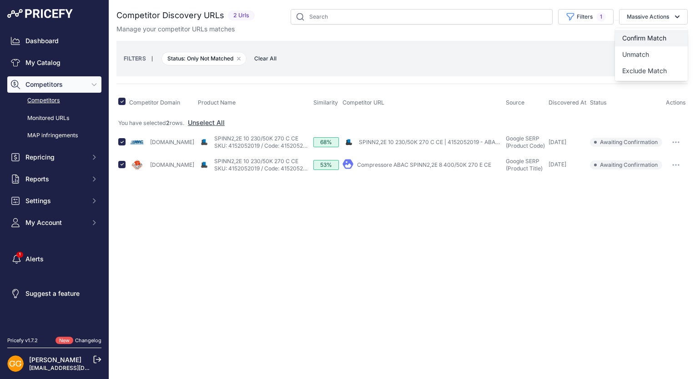
click at [643, 37] on span "Confirm Match" at bounding box center [644, 38] width 44 height 8
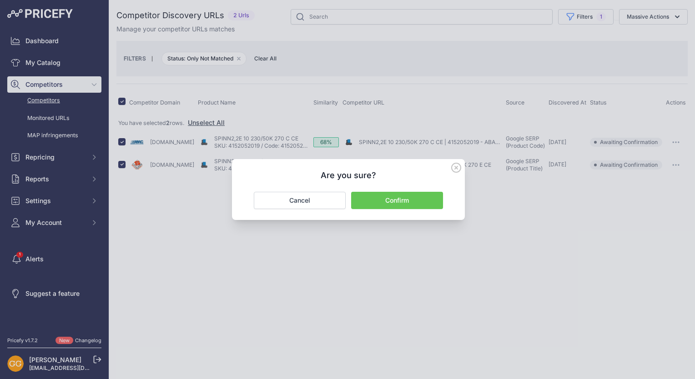
click at [421, 197] on button "Confirm" at bounding box center [397, 200] width 92 height 17
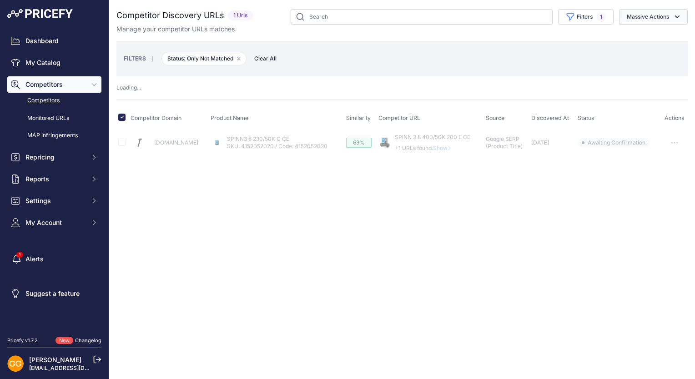
click at [654, 14] on button "Massive Actions" at bounding box center [653, 16] width 69 height 15
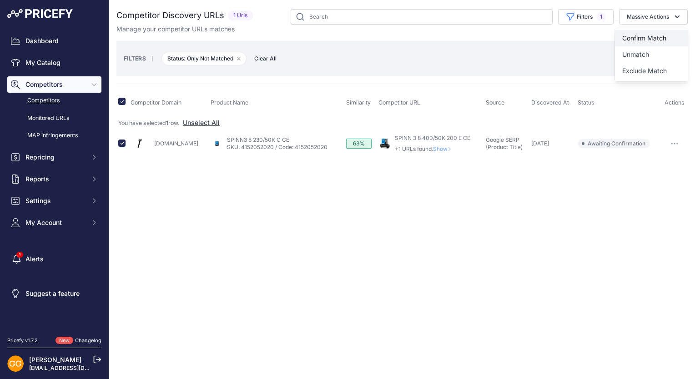
click at [649, 30] on button "Confirm Match" at bounding box center [651, 38] width 73 height 16
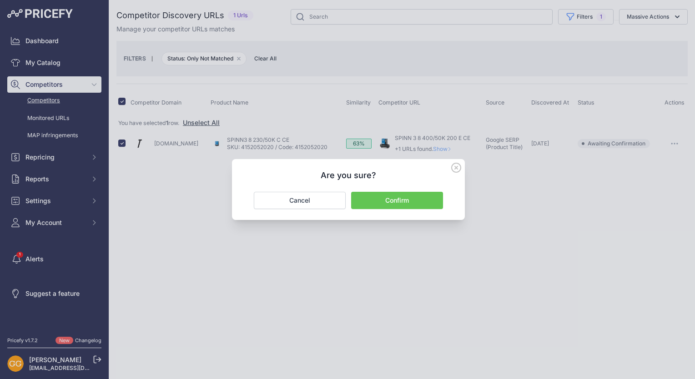
click at [388, 198] on button "Confirm" at bounding box center [397, 200] width 92 height 17
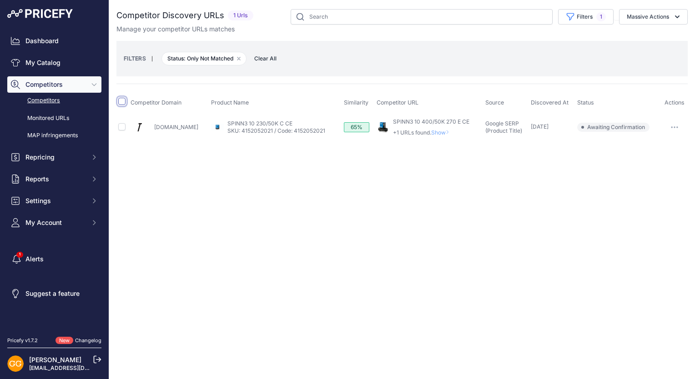
click at [121, 99] on input "checkbox" at bounding box center [121, 101] width 7 height 7
checkbox input "true"
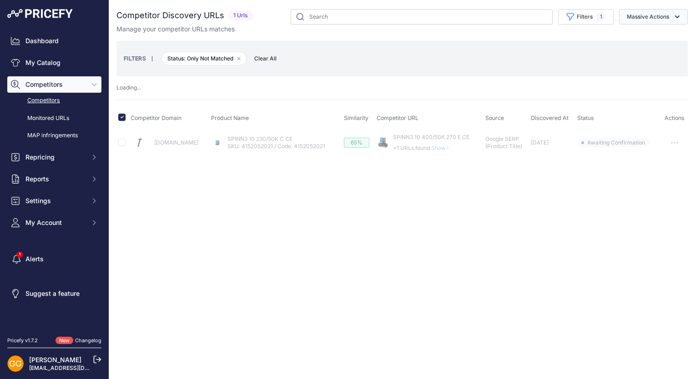
click at [675, 14] on icon "button" at bounding box center [677, 16] width 9 height 9
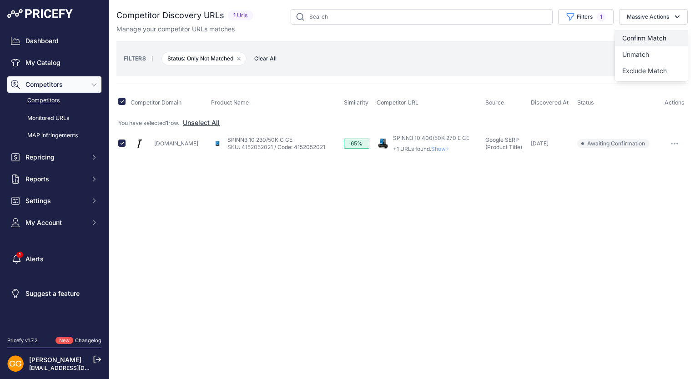
click at [665, 35] on span "Confirm Match" at bounding box center [644, 38] width 44 height 8
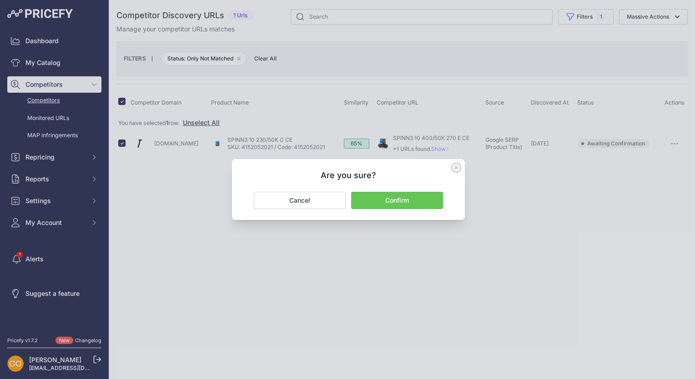
click at [430, 196] on button "Confirm" at bounding box center [397, 200] width 92 height 17
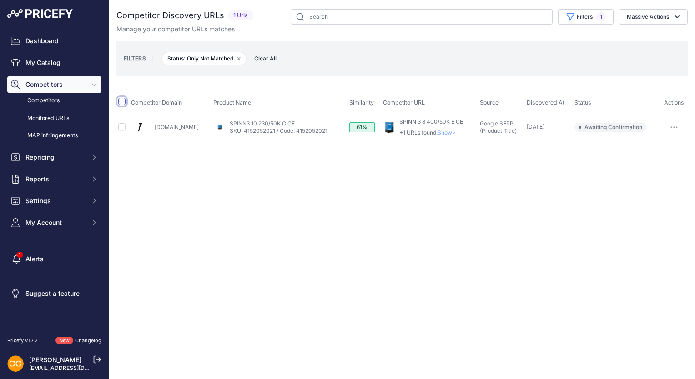
click at [120, 102] on input "checkbox" at bounding box center [121, 101] width 7 height 7
checkbox input "true"
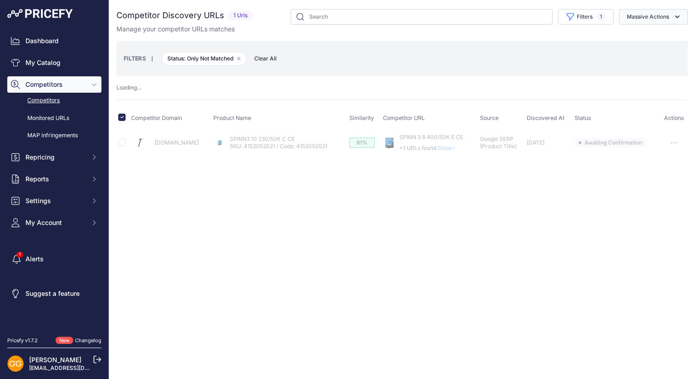
click at [655, 20] on button "Massive Actions" at bounding box center [653, 16] width 69 height 15
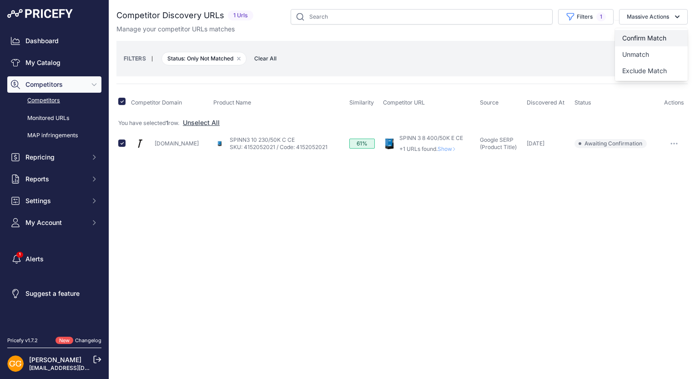
click at [657, 36] on span "Confirm Match" at bounding box center [644, 38] width 44 height 8
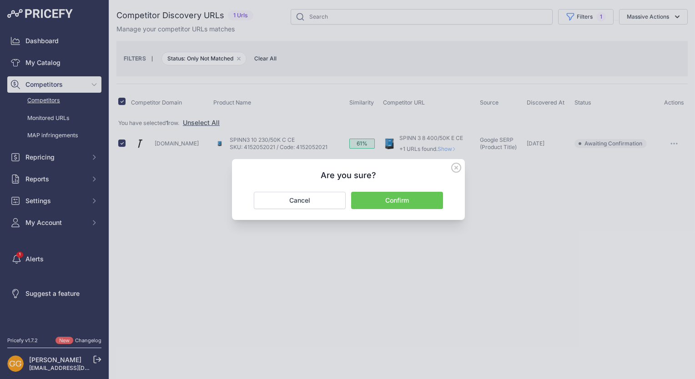
click at [415, 196] on button "Confirm" at bounding box center [397, 200] width 92 height 17
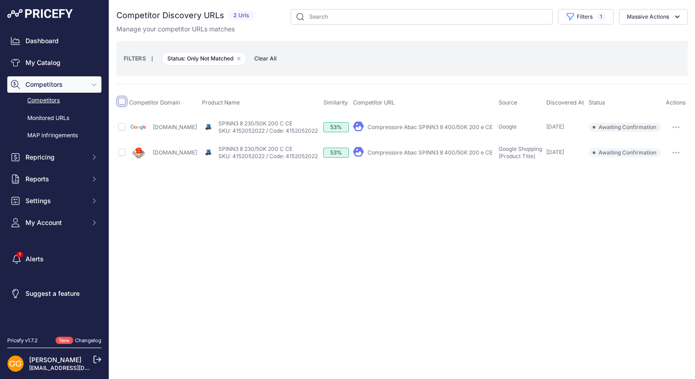
click at [122, 100] on input "checkbox" at bounding box center [121, 101] width 7 height 7
checkbox input "true"
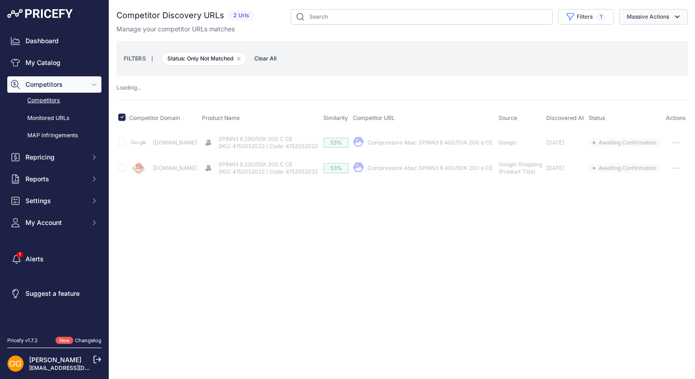
click at [640, 18] on button "Massive Actions" at bounding box center [653, 16] width 69 height 15
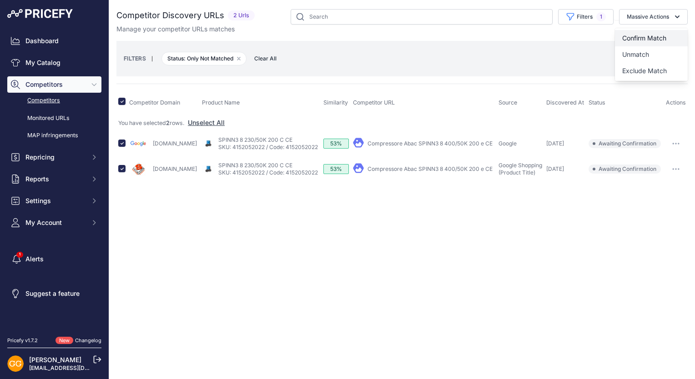
click at [650, 34] on span "Confirm Match" at bounding box center [644, 38] width 44 height 8
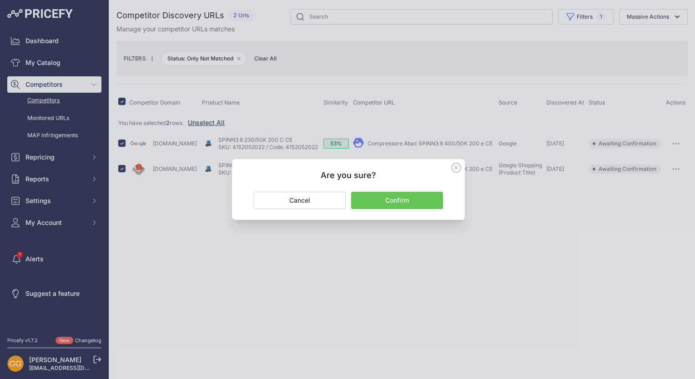
click at [412, 197] on button "Confirm" at bounding box center [397, 200] width 92 height 17
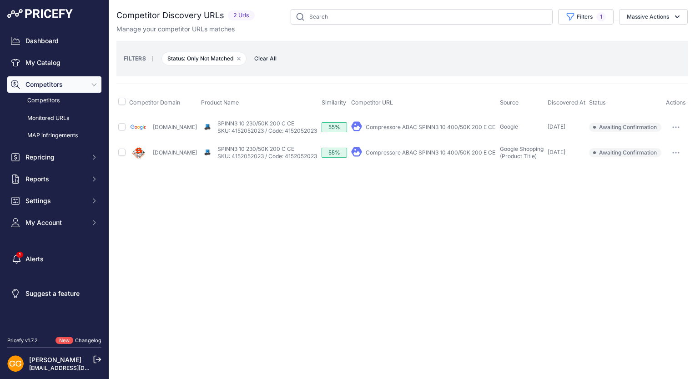
click at [118, 103] on th at bounding box center [121, 102] width 11 height 23
click at [122, 103] on input "checkbox" at bounding box center [121, 101] width 7 height 7
checkbox input "true"
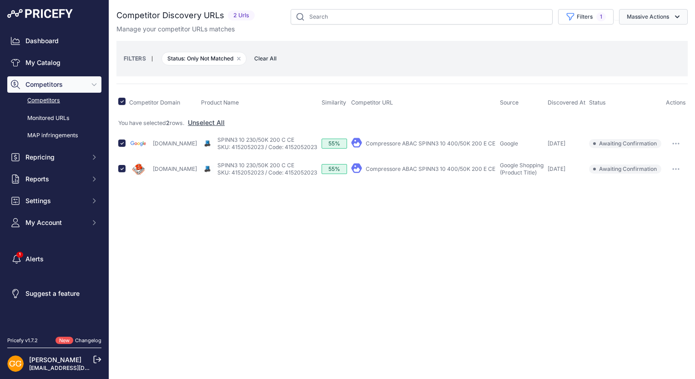
click at [673, 19] on icon "button" at bounding box center [677, 16] width 9 height 9
click at [648, 38] on span "Confirm Match" at bounding box center [644, 38] width 44 height 8
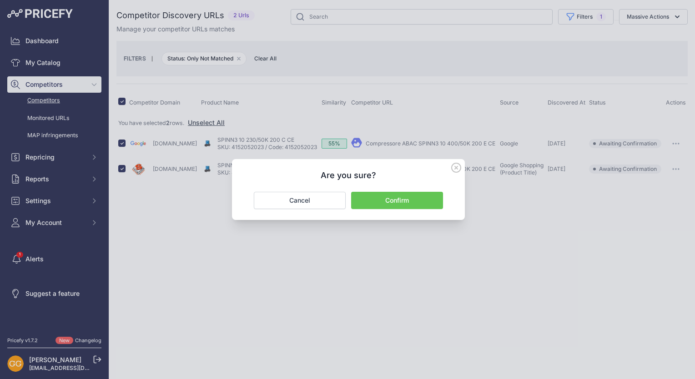
click at [417, 197] on button "Confirm" at bounding box center [397, 200] width 92 height 17
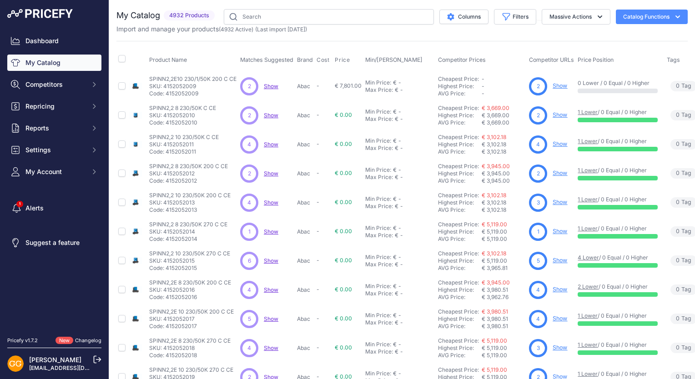
scroll to position [173, 0]
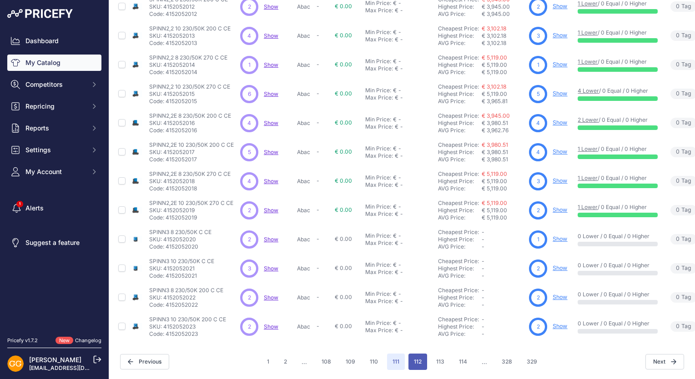
click at [418, 359] on button "112" at bounding box center [417, 362] width 19 height 16
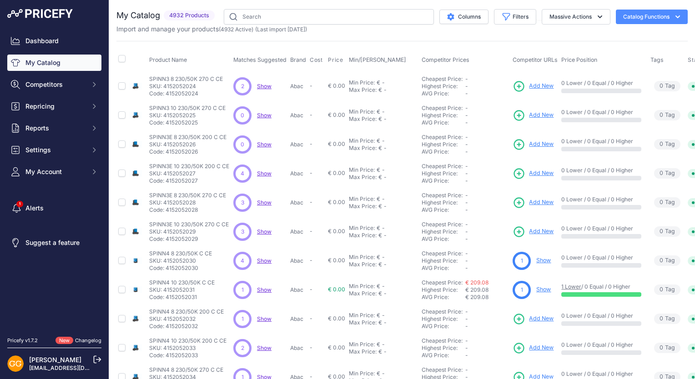
click at [262, 85] on span "Show" at bounding box center [264, 86] width 15 height 7
click at [262, 171] on span "Show" at bounding box center [264, 173] width 15 height 7
click at [262, 203] on span "Show" at bounding box center [264, 202] width 15 height 7
click at [261, 231] on span "Show" at bounding box center [264, 231] width 15 height 7
click at [266, 231] on span "Show" at bounding box center [264, 231] width 15 height 7
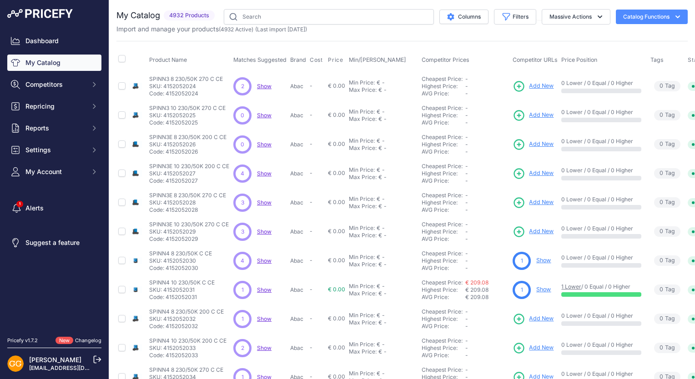
click at [263, 259] on span "Show" at bounding box center [264, 260] width 15 height 7
click at [260, 290] on span "Show" at bounding box center [264, 290] width 15 height 7
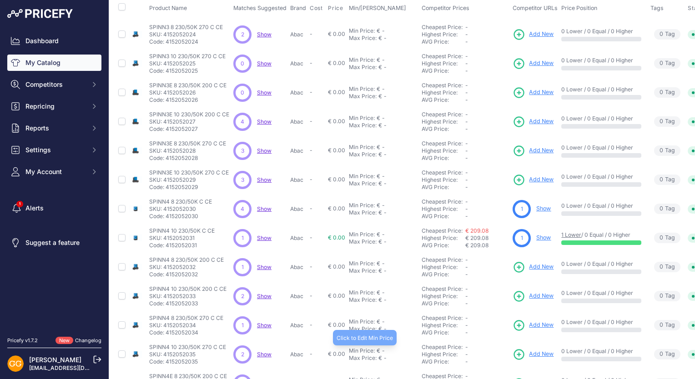
scroll to position [91, 0]
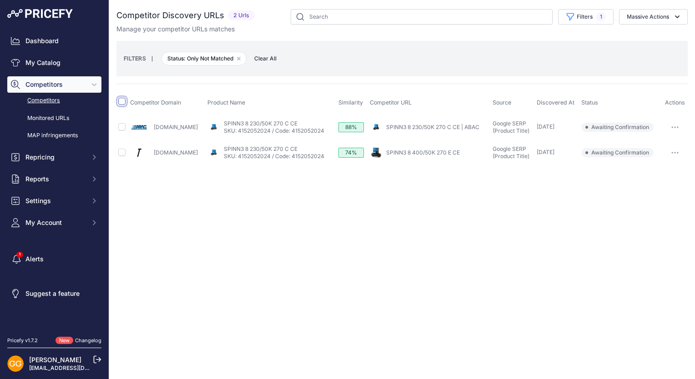
click at [120, 100] on input "checkbox" at bounding box center [121, 101] width 7 height 7
checkbox input "true"
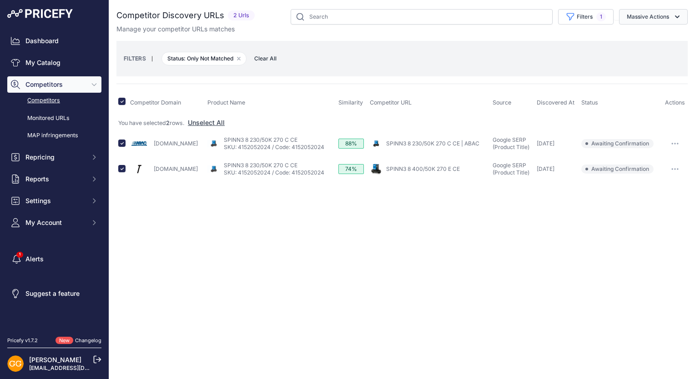
click at [634, 18] on button "Massive Actions" at bounding box center [653, 16] width 69 height 15
click at [643, 32] on button "Confirm Match" at bounding box center [651, 38] width 73 height 16
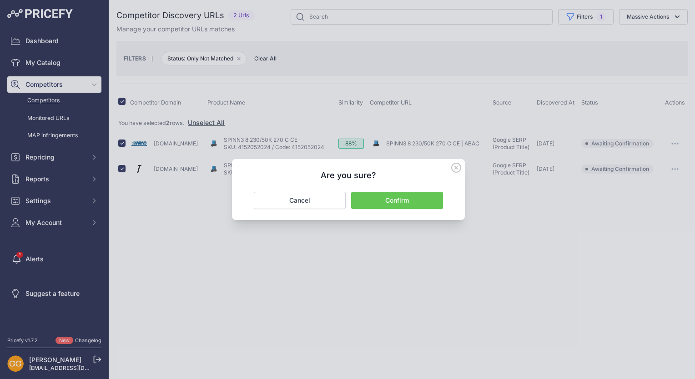
click at [406, 202] on button "Confirm" at bounding box center [397, 200] width 92 height 17
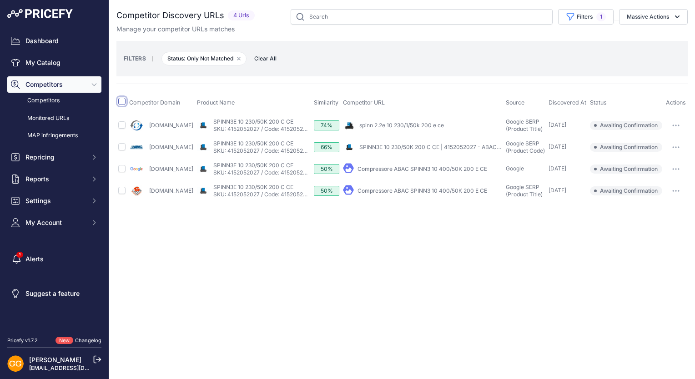
click at [121, 100] on input "checkbox" at bounding box center [121, 101] width 7 height 7
checkbox input "true"
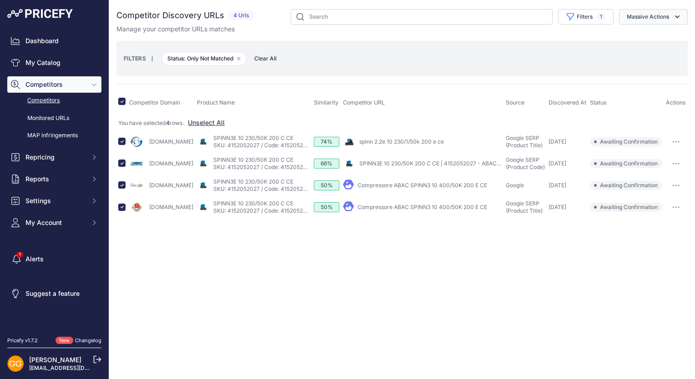
click at [663, 11] on button "Massive Actions" at bounding box center [653, 16] width 69 height 15
click at [651, 34] on span "Confirm Match" at bounding box center [644, 38] width 44 height 8
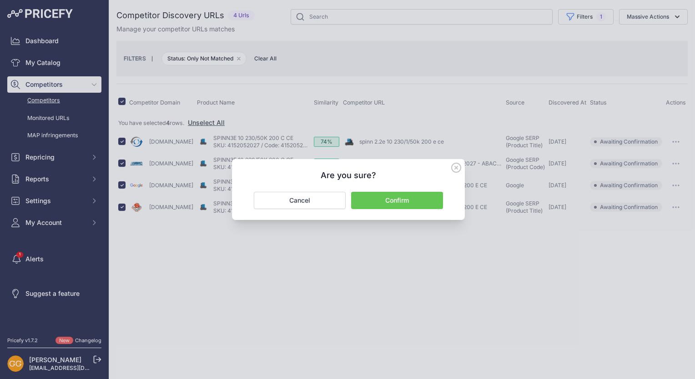
click at [416, 202] on button "Confirm" at bounding box center [397, 200] width 92 height 17
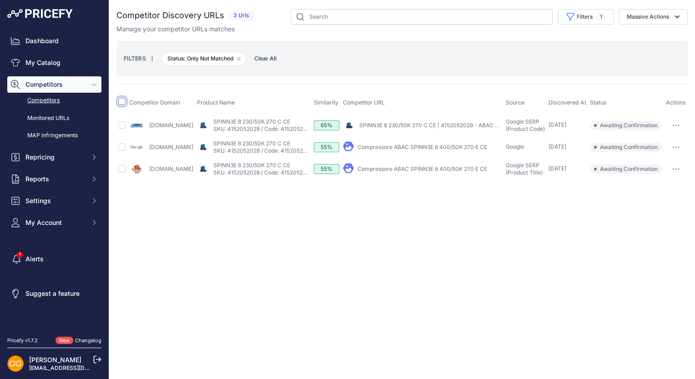
click at [122, 104] on input "checkbox" at bounding box center [121, 101] width 7 height 7
checkbox input "true"
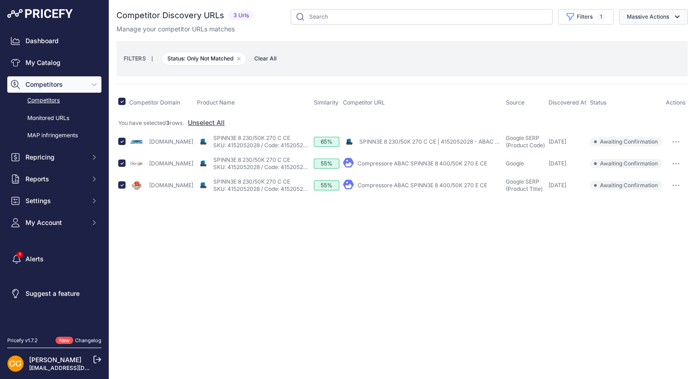
click at [663, 10] on button "Massive Actions" at bounding box center [653, 16] width 69 height 15
click at [659, 33] on button "Confirm Match" at bounding box center [651, 38] width 73 height 16
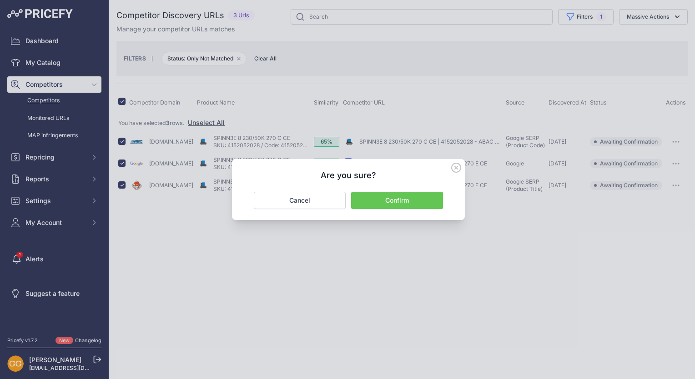
click at [410, 204] on button "Confirm" at bounding box center [397, 200] width 92 height 17
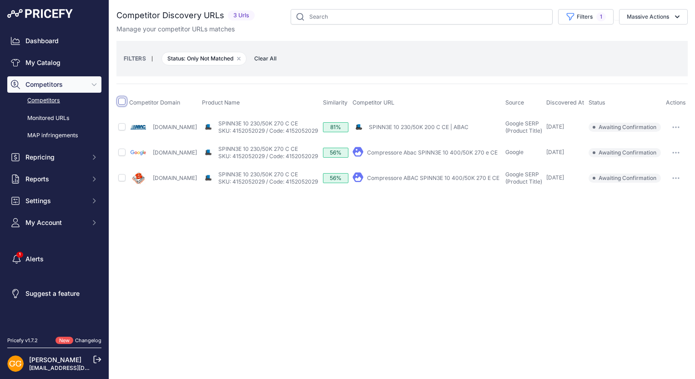
click at [118, 101] on input "checkbox" at bounding box center [121, 101] width 7 height 7
checkbox input "true"
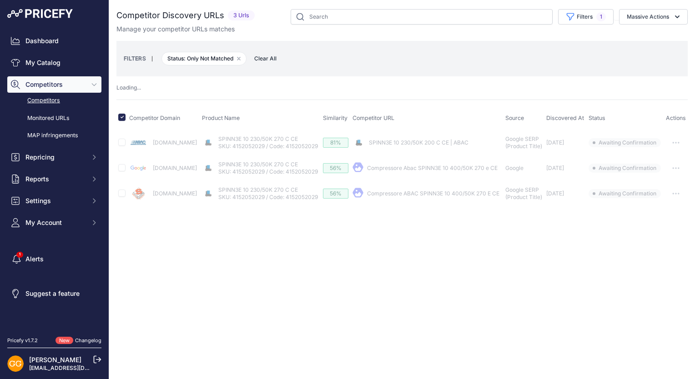
click at [645, 19] on button "Massive Actions" at bounding box center [653, 16] width 69 height 15
click at [652, 36] on span "Confirm Match" at bounding box center [644, 38] width 44 height 8
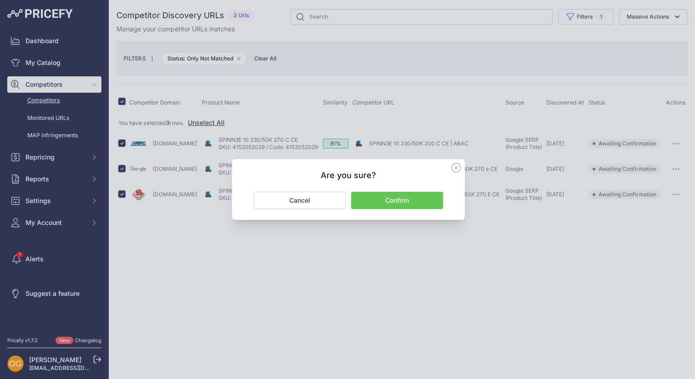
click at [428, 196] on button "Confirm" at bounding box center [397, 200] width 92 height 17
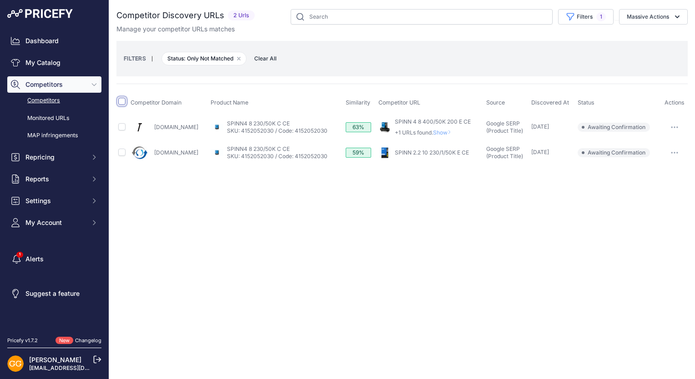
click at [118, 99] on input "checkbox" at bounding box center [121, 101] width 7 height 7
checkbox input "true"
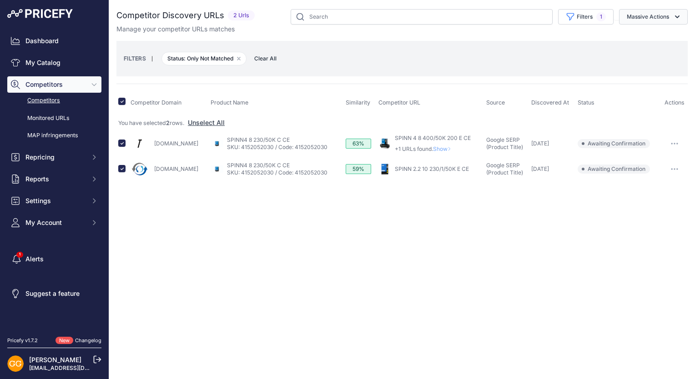
click at [665, 14] on button "Massive Actions" at bounding box center [653, 16] width 69 height 15
drag, startPoint x: 655, startPoint y: 34, endPoint x: 648, endPoint y: 65, distance: 31.3
click at [655, 34] on button "Confirm Match" at bounding box center [651, 38] width 73 height 16
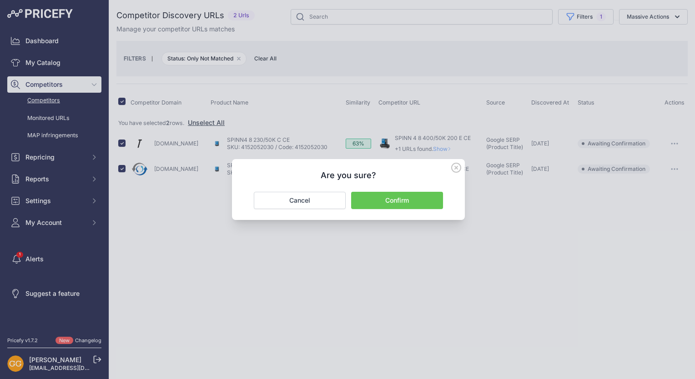
click at [426, 198] on button "Confirm" at bounding box center [397, 200] width 92 height 17
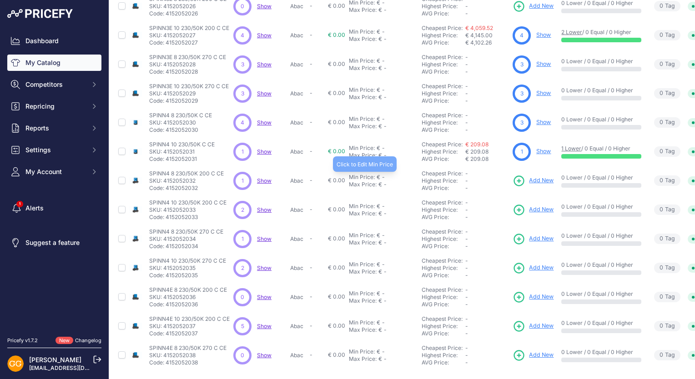
scroll to position [173, 0]
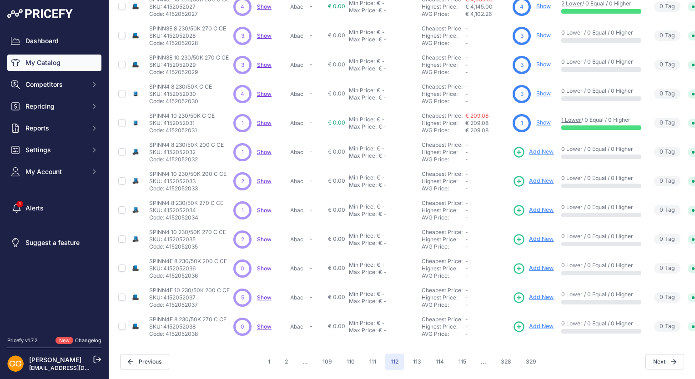
click at [260, 149] on span "Show" at bounding box center [264, 152] width 15 height 7
click at [264, 178] on span "Show" at bounding box center [264, 181] width 15 height 7
click at [266, 207] on span "Show" at bounding box center [264, 210] width 15 height 7
click at [261, 236] on span "Show" at bounding box center [264, 239] width 15 height 7
click at [266, 294] on span "Show" at bounding box center [264, 297] width 15 height 7
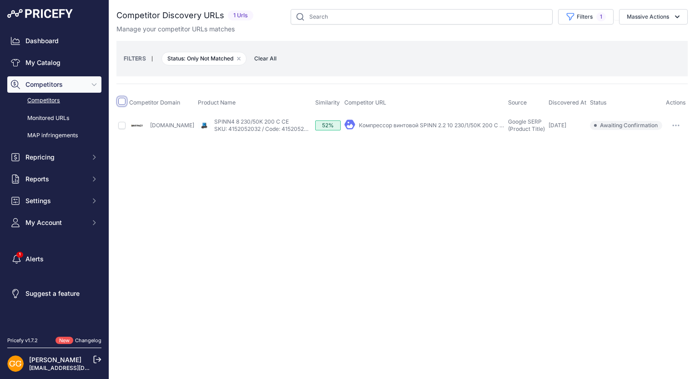
click at [120, 101] on input "checkbox" at bounding box center [121, 101] width 7 height 7
checkbox input "true"
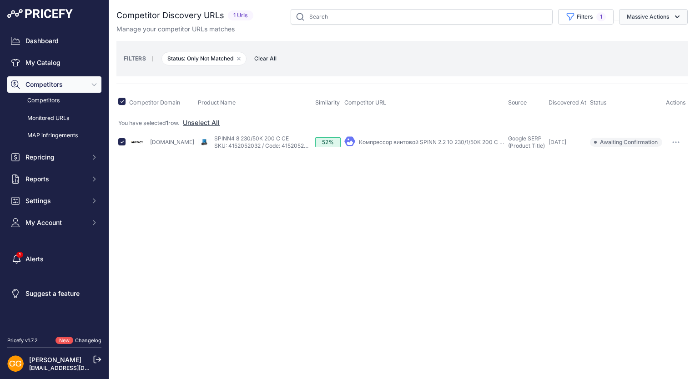
click at [673, 14] on icon "button" at bounding box center [677, 16] width 9 height 9
click at [646, 34] on span "Confirm Match" at bounding box center [644, 38] width 44 height 8
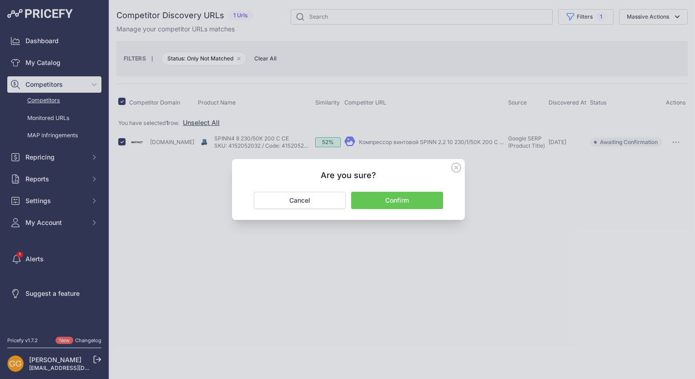
click at [421, 193] on button "Confirm" at bounding box center [397, 200] width 92 height 17
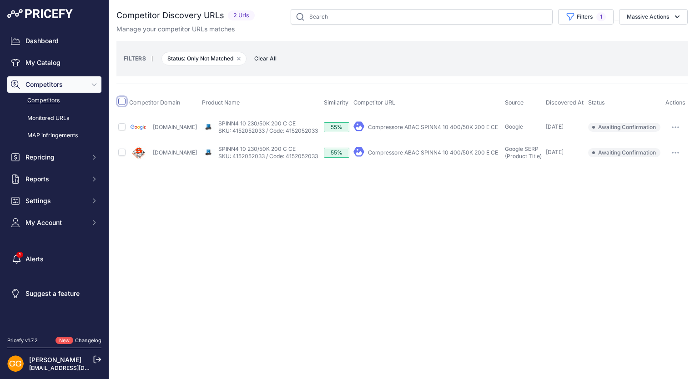
click at [121, 101] on input "checkbox" at bounding box center [121, 101] width 7 height 7
checkbox input "true"
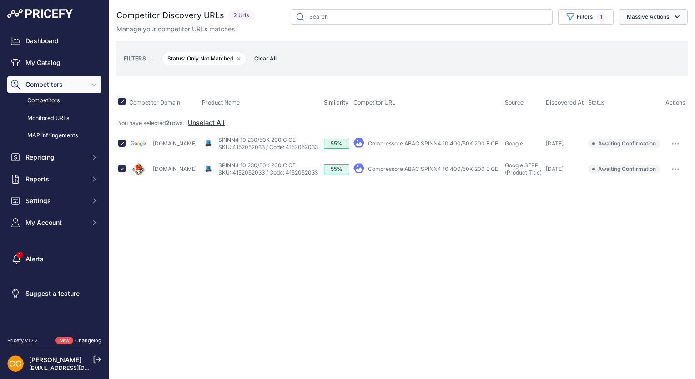
click at [674, 17] on icon "button" at bounding box center [677, 16] width 9 height 9
click at [650, 38] on span "Confirm Match" at bounding box center [644, 38] width 44 height 8
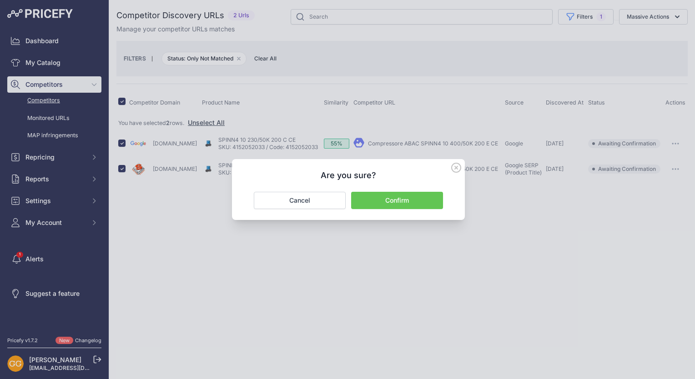
click at [403, 199] on button "Confirm" at bounding box center [397, 200] width 92 height 17
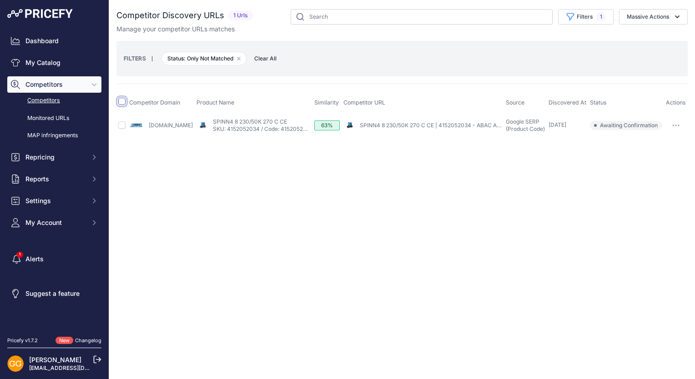
click at [122, 102] on input "checkbox" at bounding box center [121, 101] width 7 height 7
checkbox input "true"
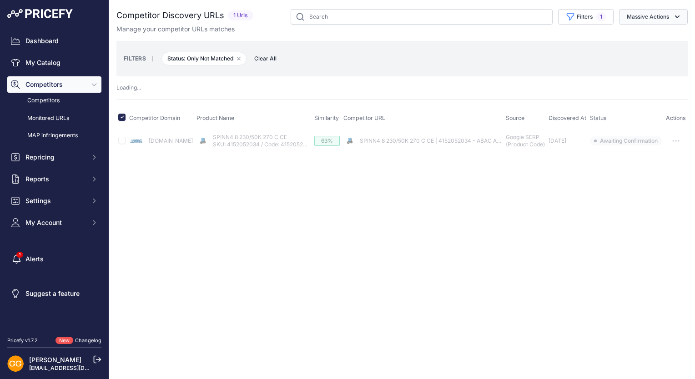
click at [670, 16] on button "Massive Actions" at bounding box center [653, 16] width 69 height 15
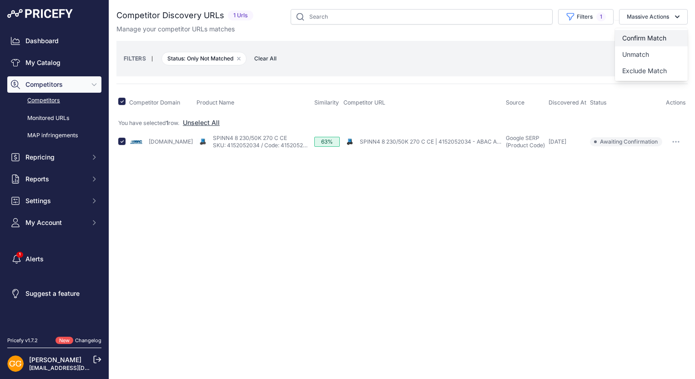
click at [659, 38] on span "Confirm Match" at bounding box center [644, 38] width 44 height 8
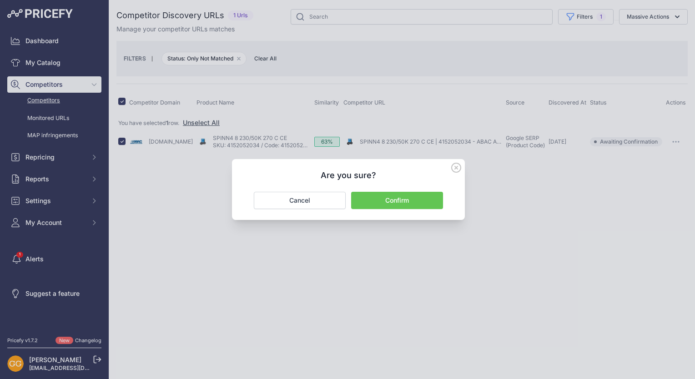
click at [433, 196] on button "Confirm" at bounding box center [397, 200] width 92 height 17
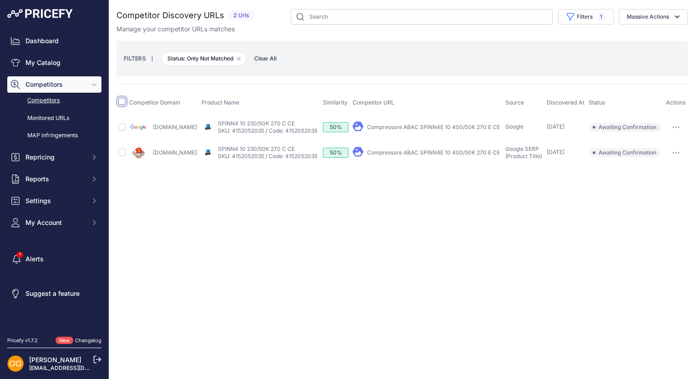
click at [124, 101] on input "checkbox" at bounding box center [121, 101] width 7 height 7
checkbox input "true"
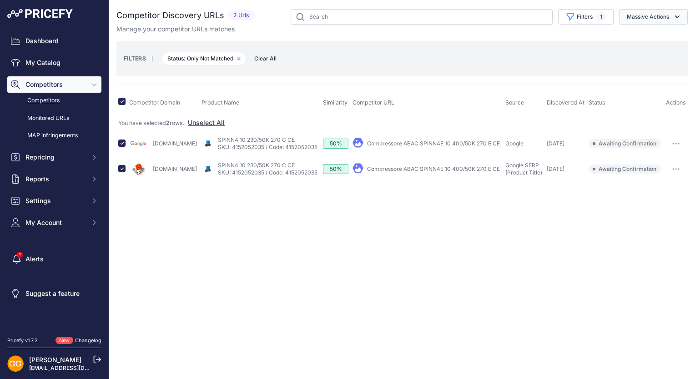
click at [648, 19] on button "Massive Actions" at bounding box center [653, 16] width 69 height 15
click at [645, 44] on button "Confirm Match" at bounding box center [651, 38] width 73 height 16
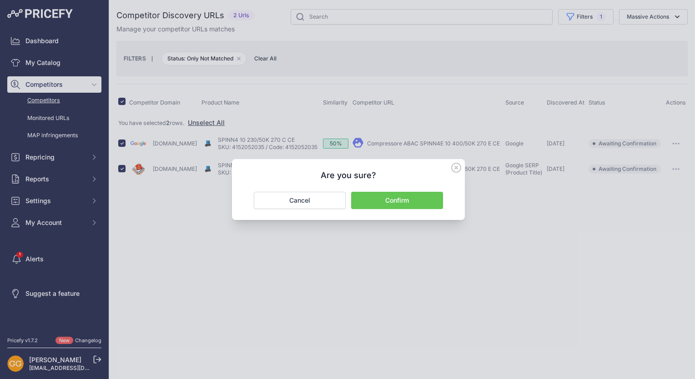
click at [399, 195] on button "Confirm" at bounding box center [397, 200] width 92 height 17
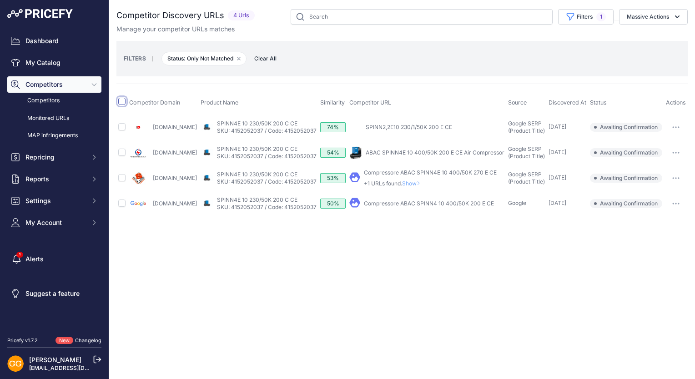
click at [124, 101] on input "checkbox" at bounding box center [121, 101] width 7 height 7
checkbox input "true"
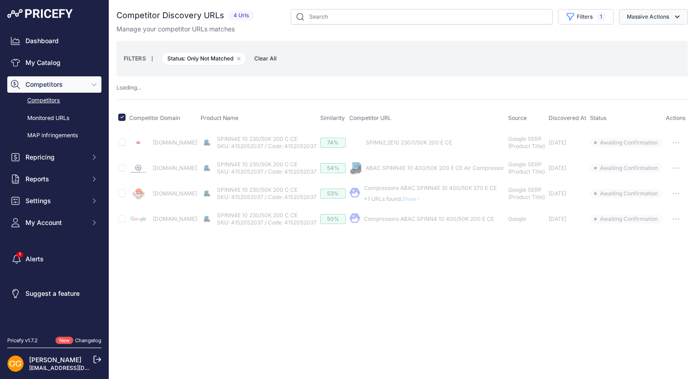
click at [657, 11] on button "Massive Actions" at bounding box center [653, 16] width 69 height 15
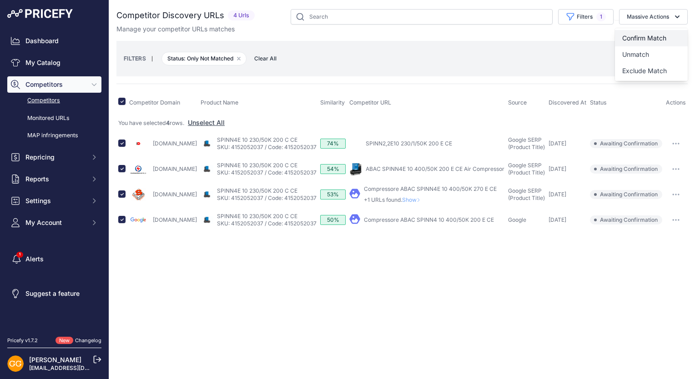
click at [658, 34] on button "Confirm Match" at bounding box center [651, 38] width 73 height 16
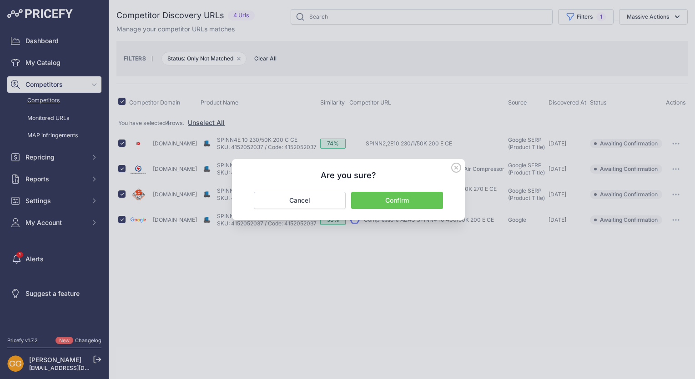
click at [413, 201] on button "Confirm" at bounding box center [397, 200] width 92 height 17
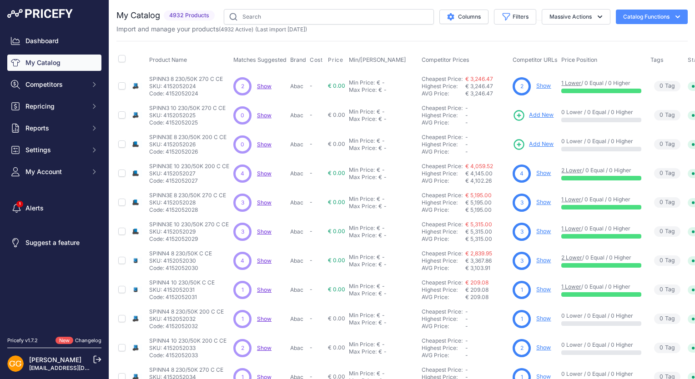
scroll to position [173, 0]
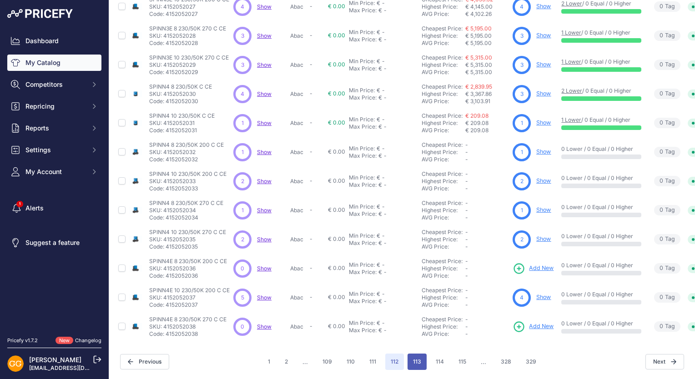
click at [411, 357] on button "113" at bounding box center [417, 362] width 19 height 16
